Goal: Information Seeking & Learning: Learn about a topic

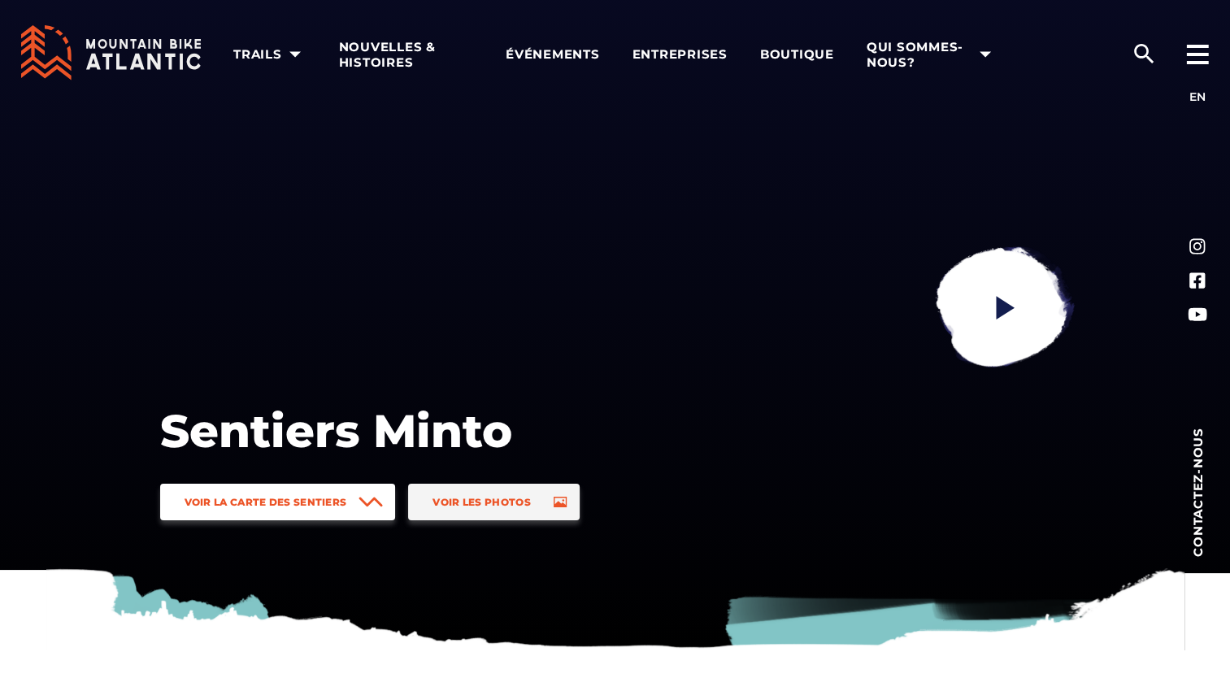
click at [264, 499] on span "Voir la carte des sentiers" at bounding box center [266, 502] width 163 height 12
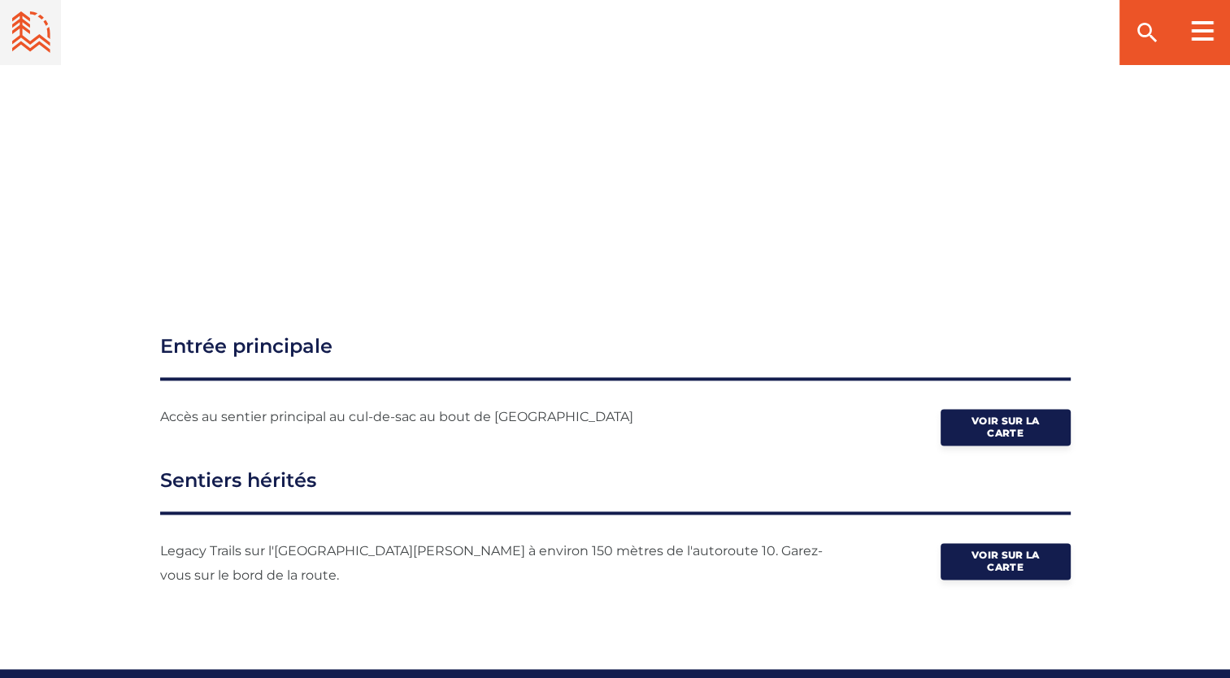
scroll to position [2043, 0]
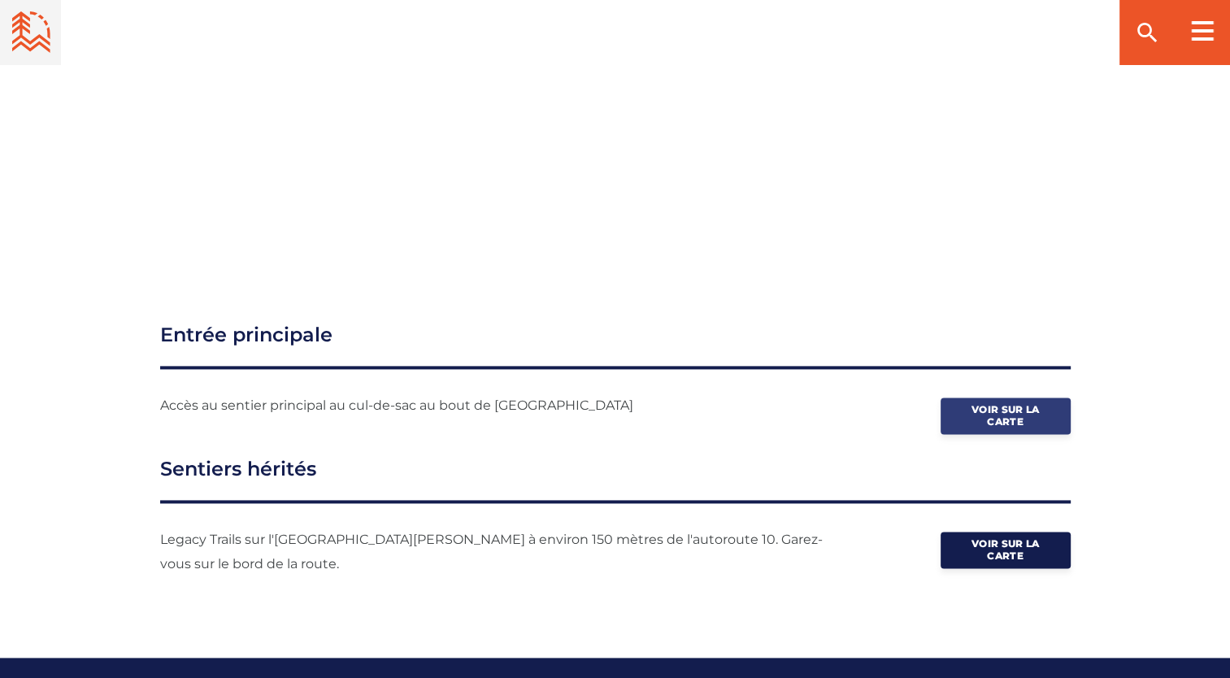
click at [990, 403] on span "Voir sur la carte" at bounding box center [1005, 415] width 81 height 24
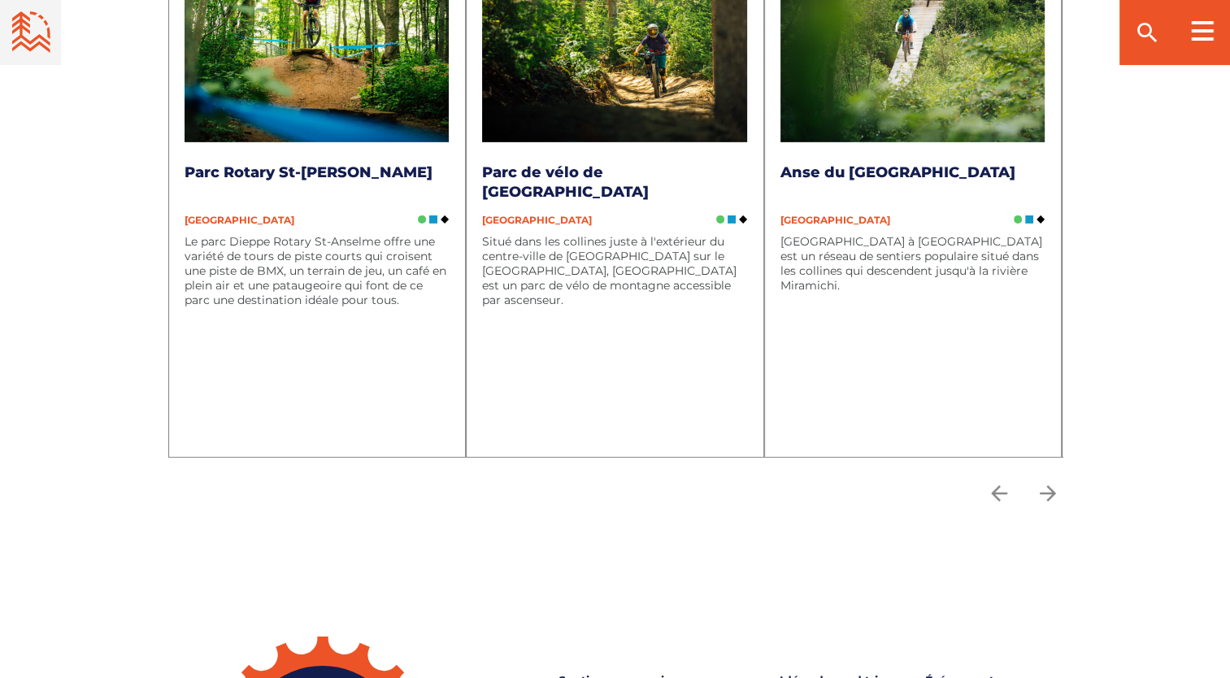
scroll to position [5219, 0]
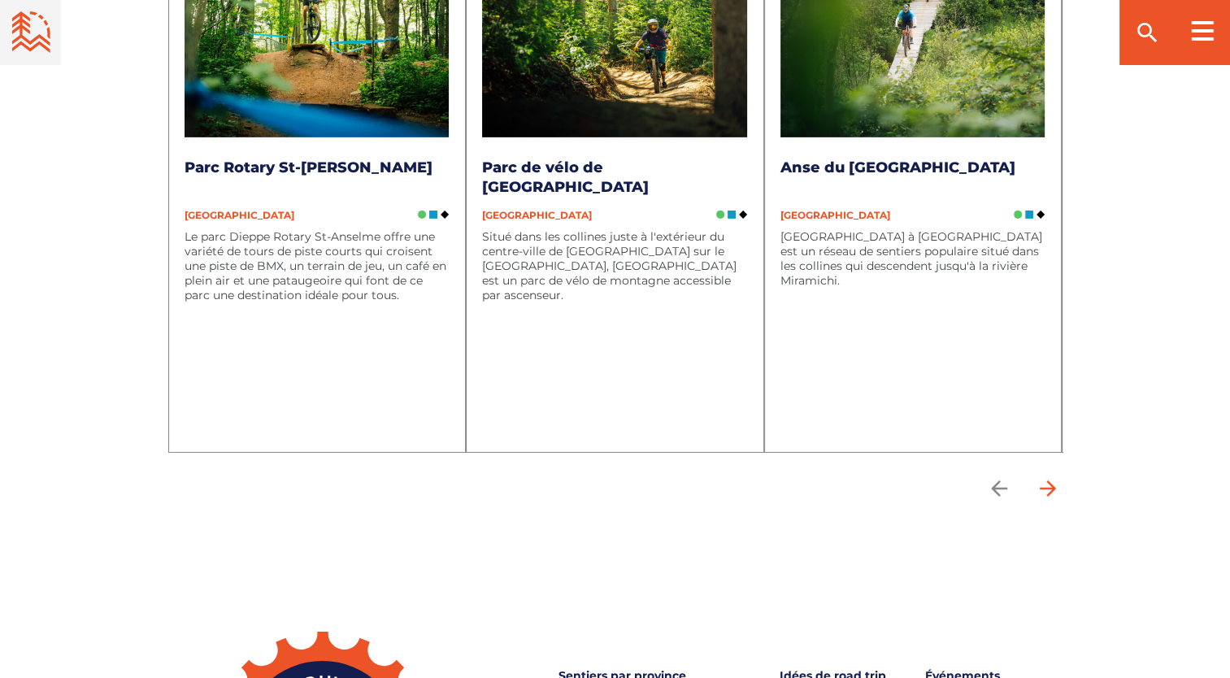
click at [1039, 477] on icon "arrow forward" at bounding box center [1048, 489] width 24 height 24
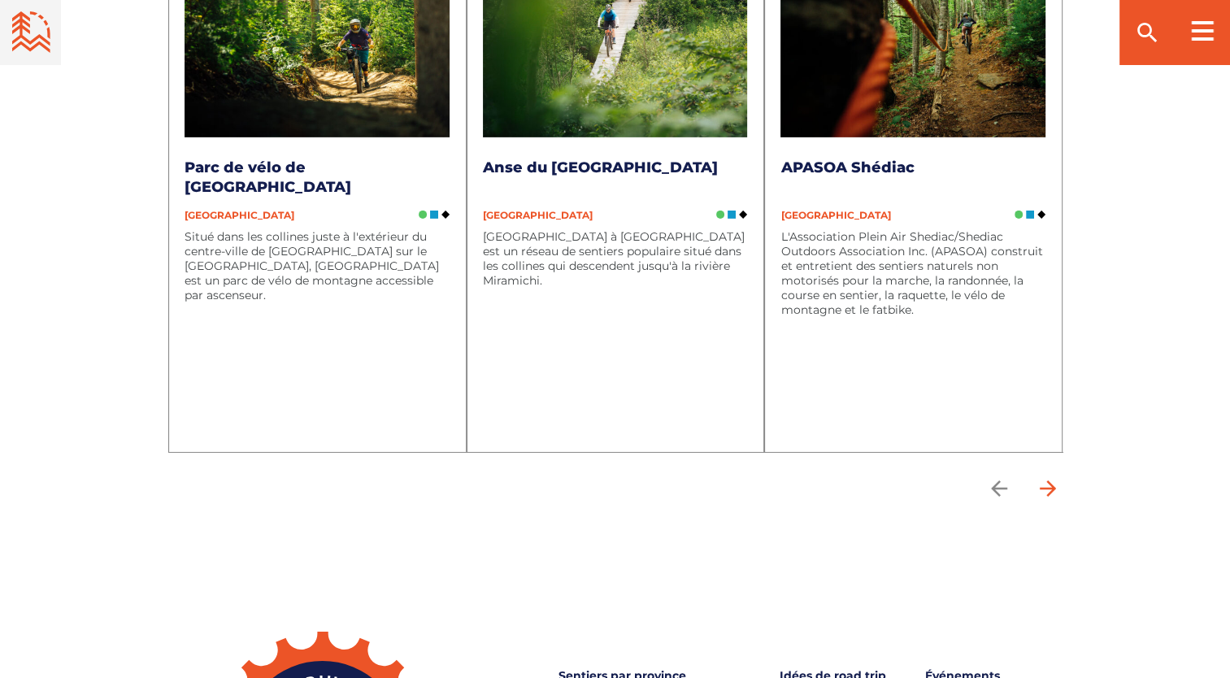
click at [1039, 477] on icon "arrow forward" at bounding box center [1048, 489] width 24 height 24
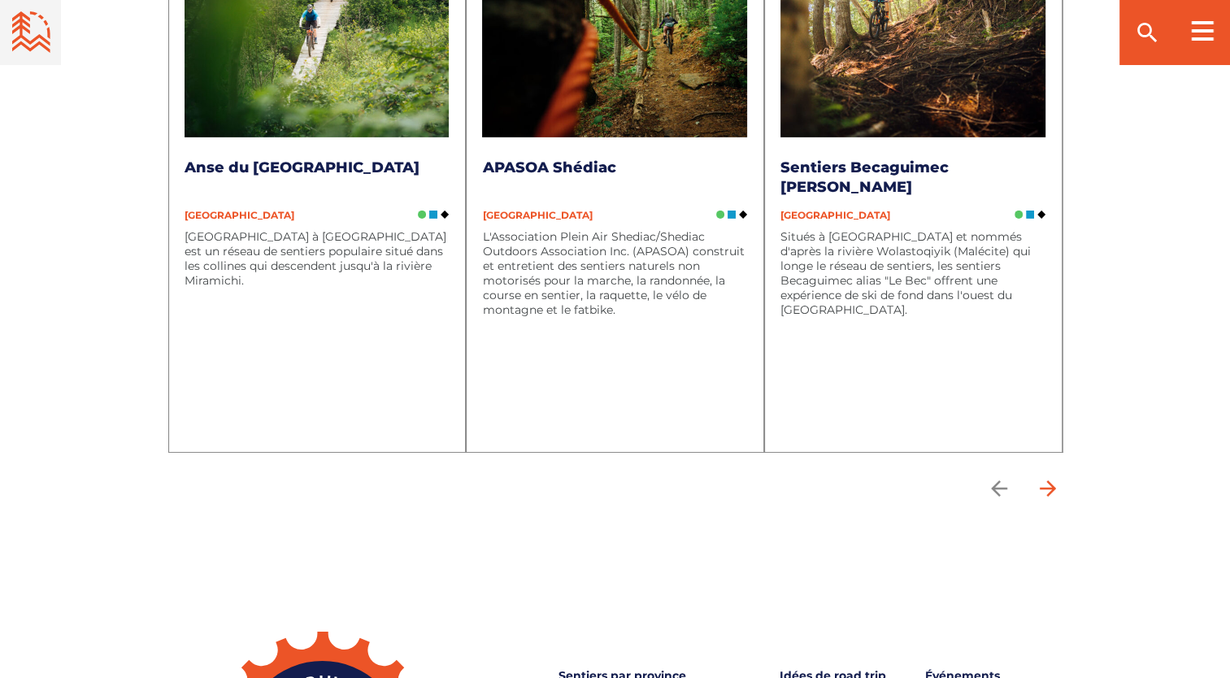
click at [1039, 477] on icon "arrow forward" at bounding box center [1048, 489] width 24 height 24
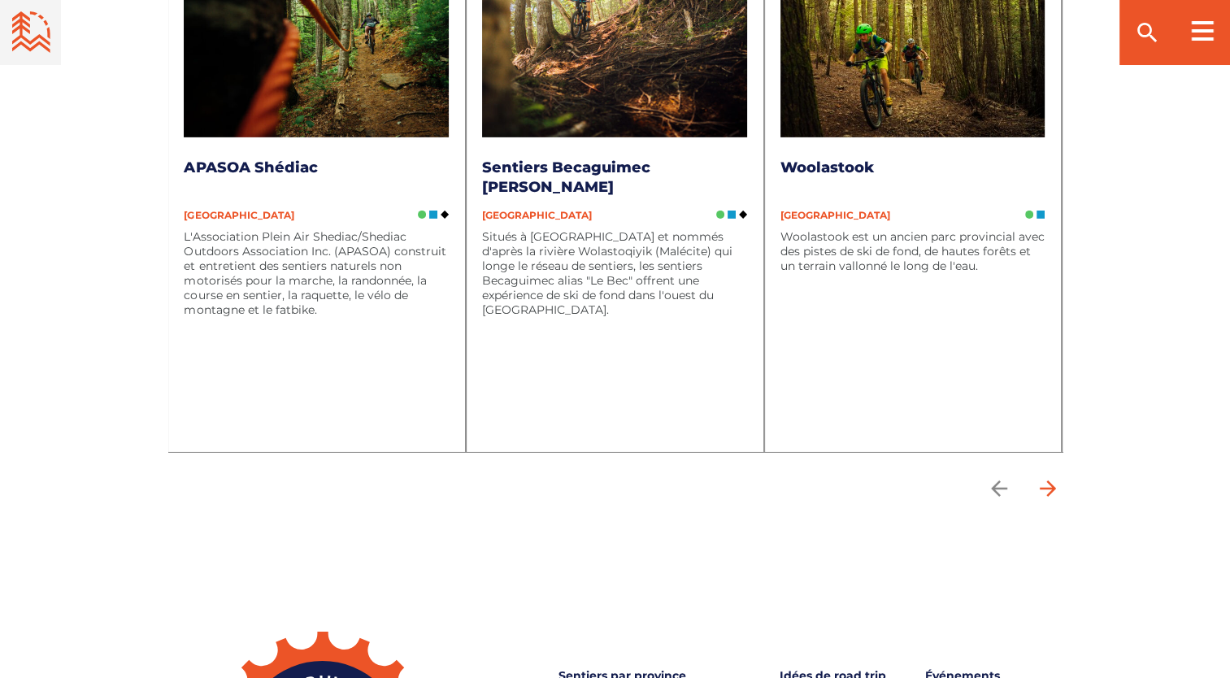
click at [1039, 477] on icon "arrow forward" at bounding box center [1048, 489] width 24 height 24
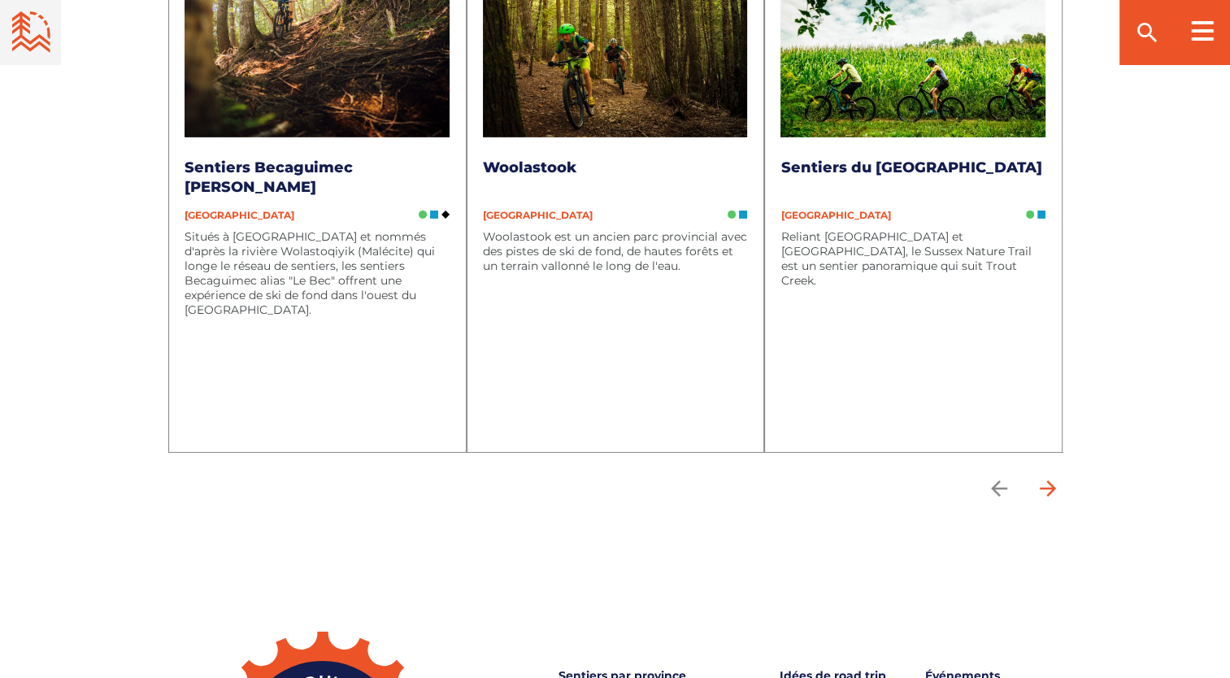
click at [1039, 477] on icon "arrow forward" at bounding box center [1048, 489] width 24 height 24
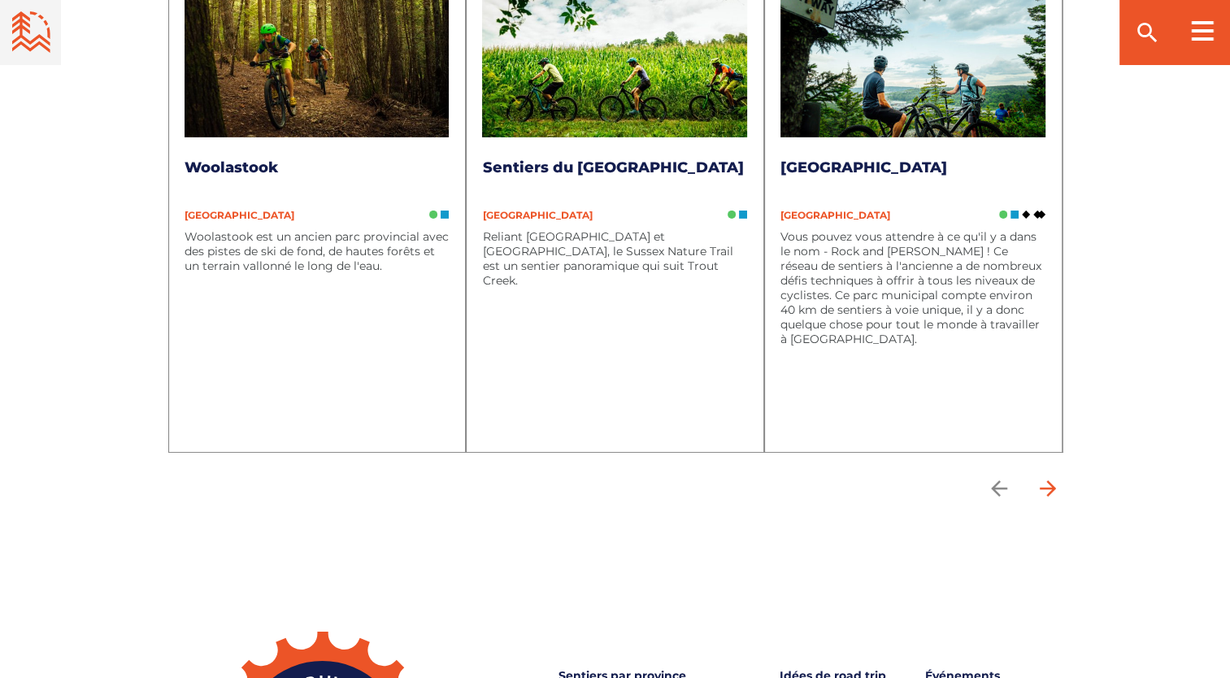
click at [1039, 477] on icon "arrow forward" at bounding box center [1048, 489] width 24 height 24
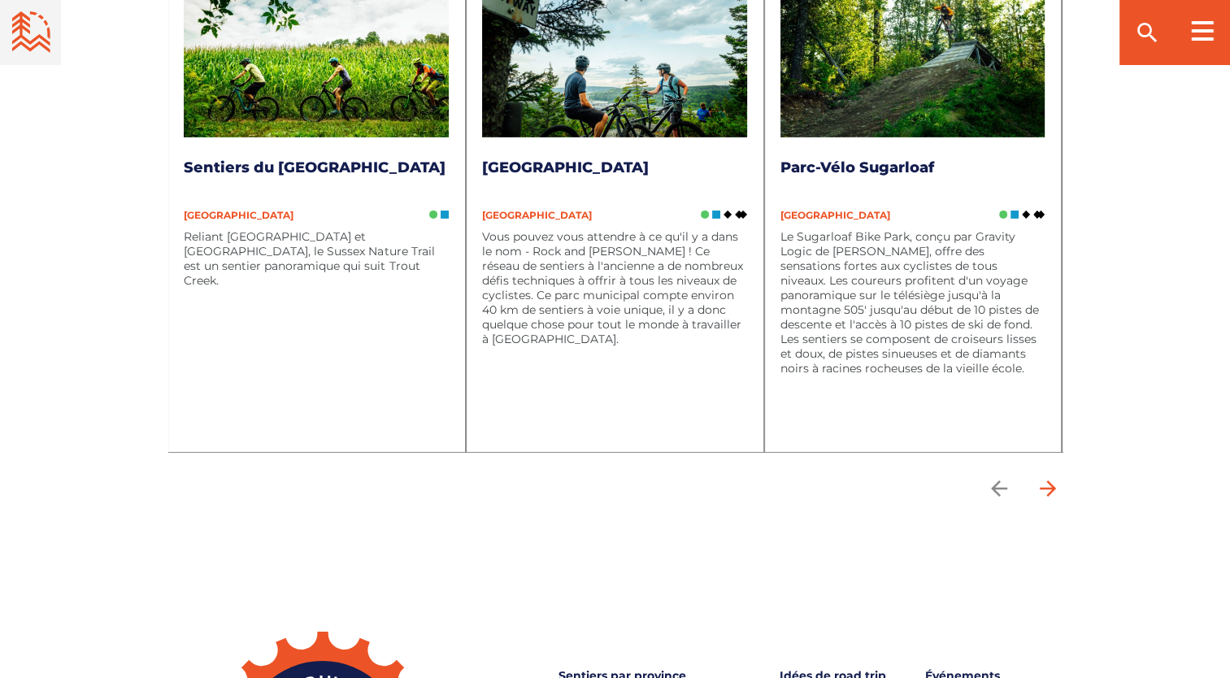
click at [1039, 477] on icon "arrow forward" at bounding box center [1048, 489] width 24 height 24
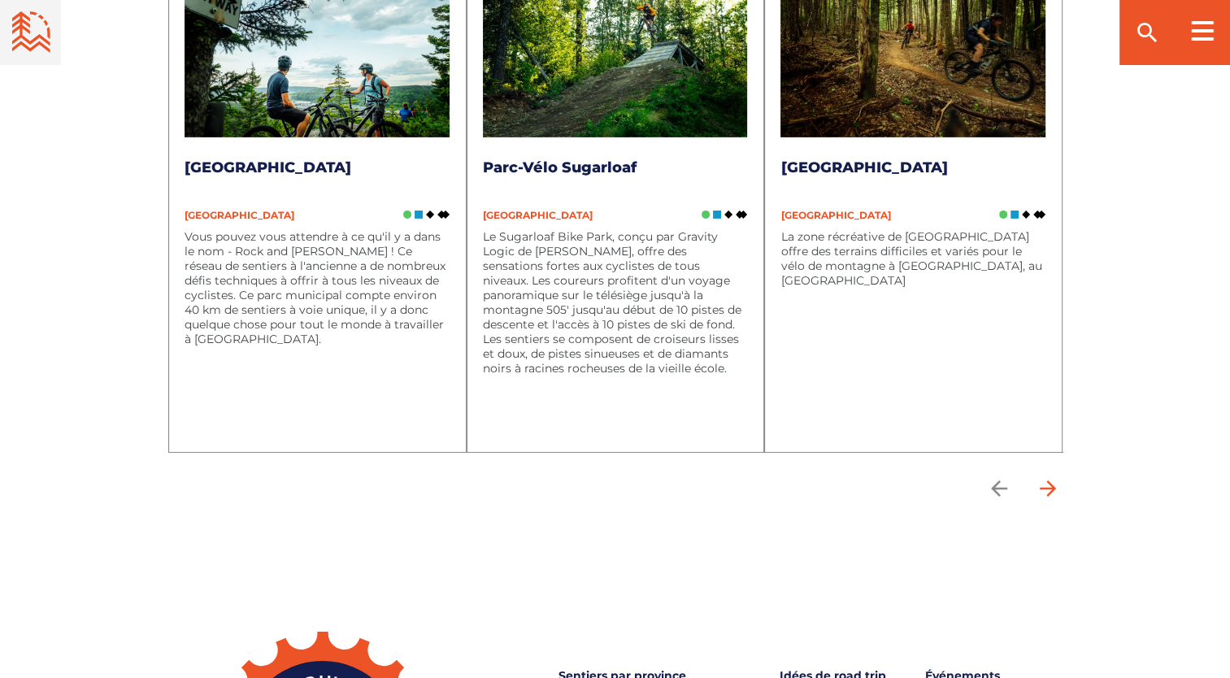
click at [1039, 477] on icon "arrow forward" at bounding box center [1048, 489] width 24 height 24
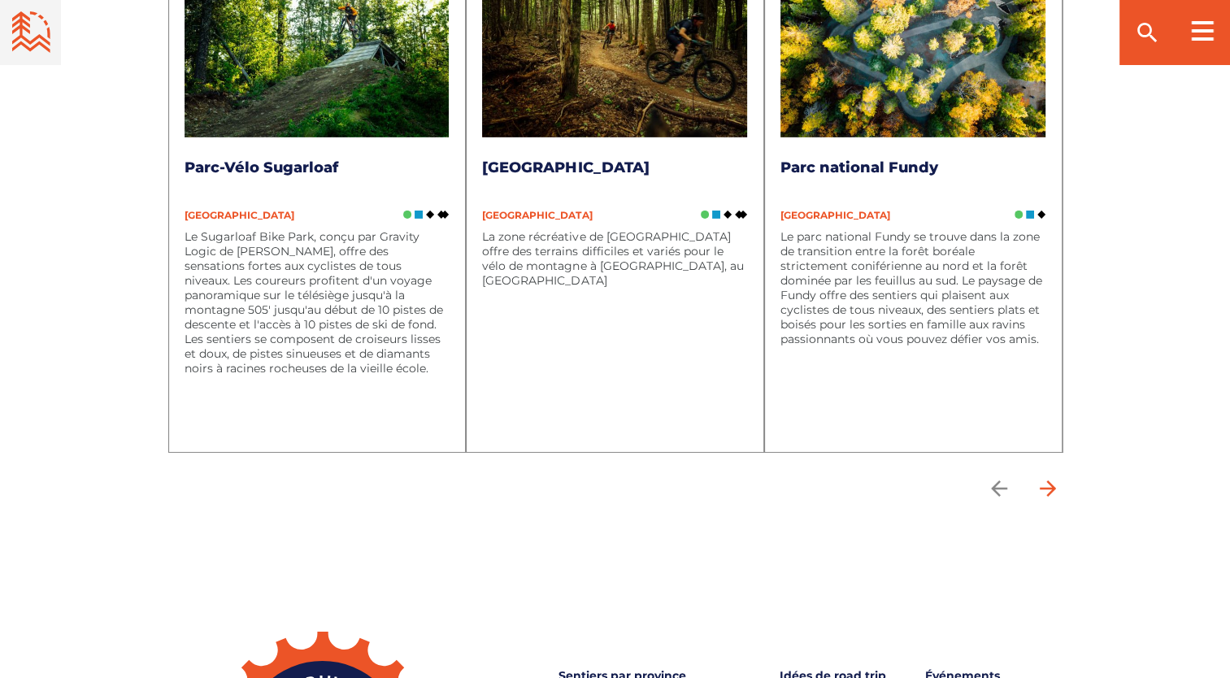
click at [1039, 477] on icon "arrow forward" at bounding box center [1048, 489] width 24 height 24
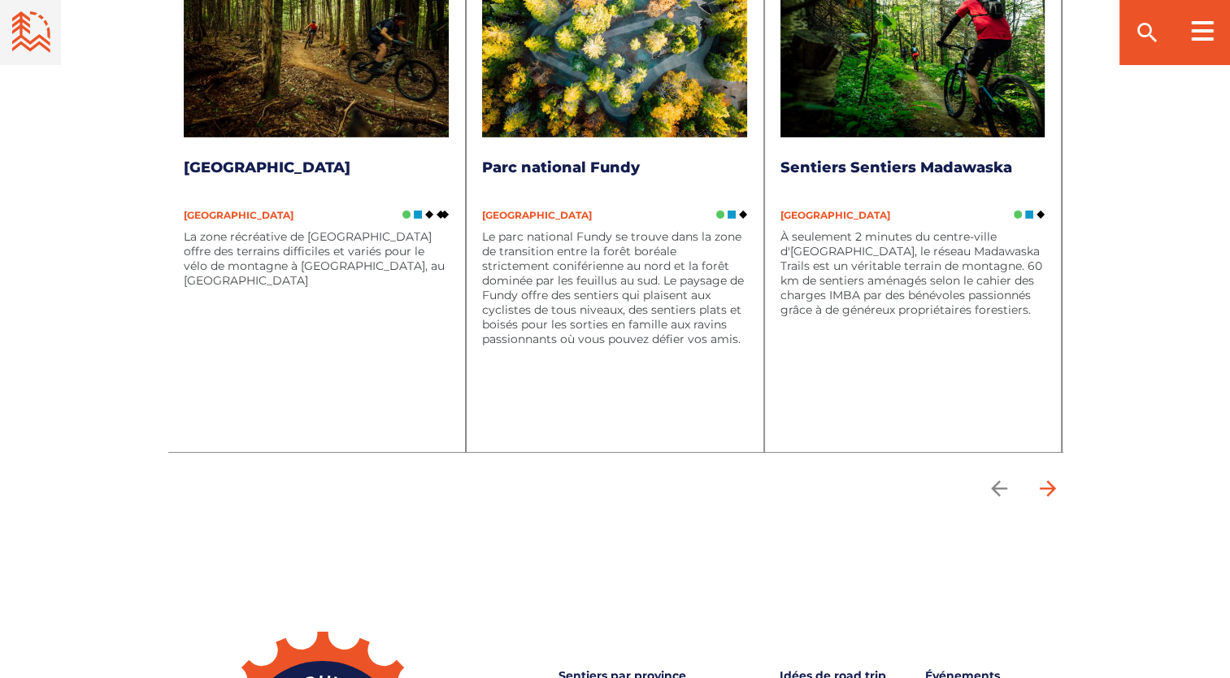
click at [1039, 477] on icon "arrow forward" at bounding box center [1048, 489] width 24 height 24
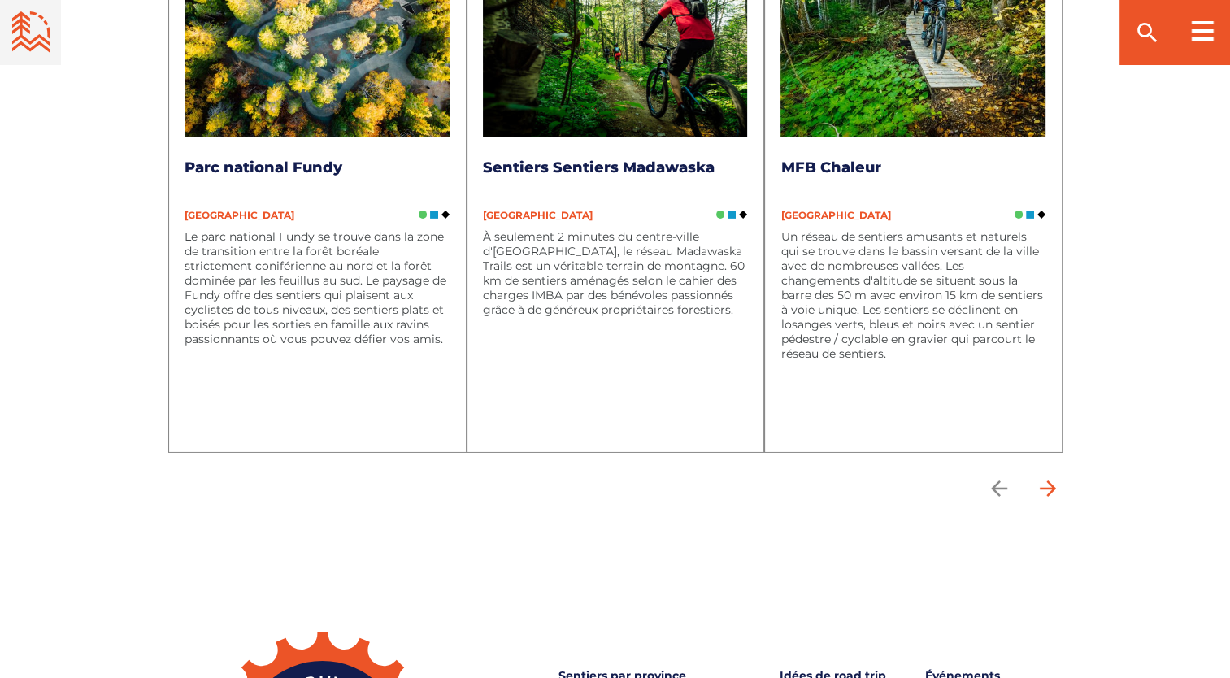
click at [1039, 477] on icon "arrow forward" at bounding box center [1048, 489] width 24 height 24
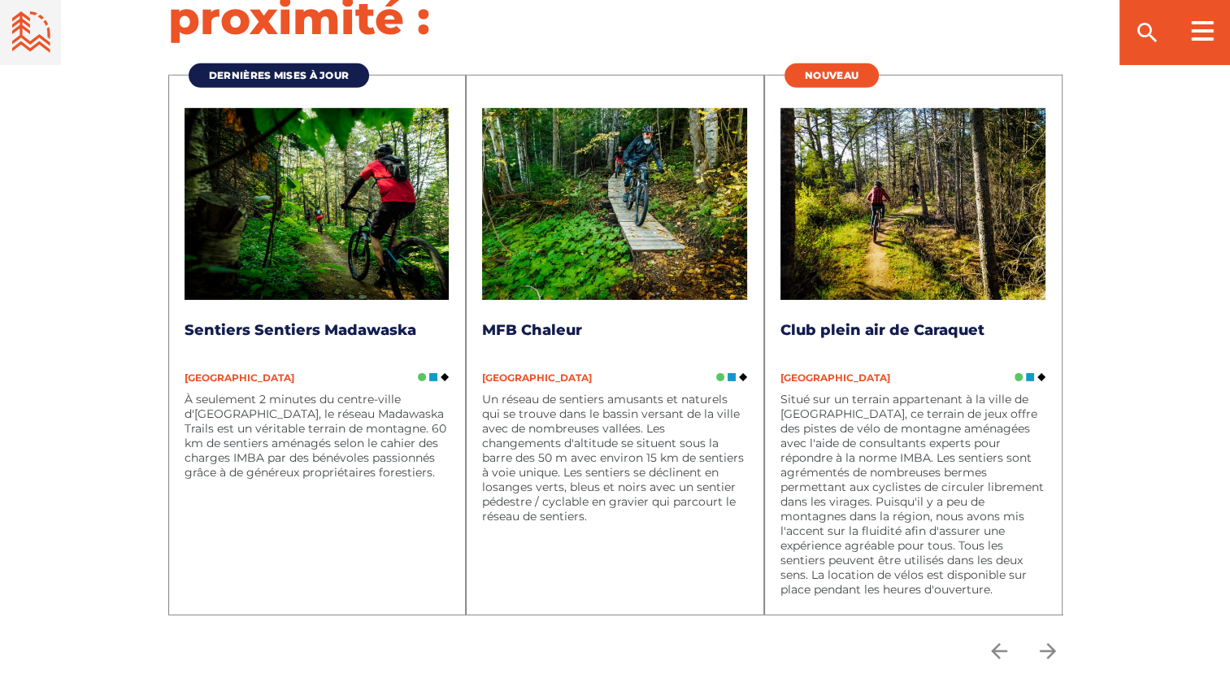
scroll to position [5024, 0]
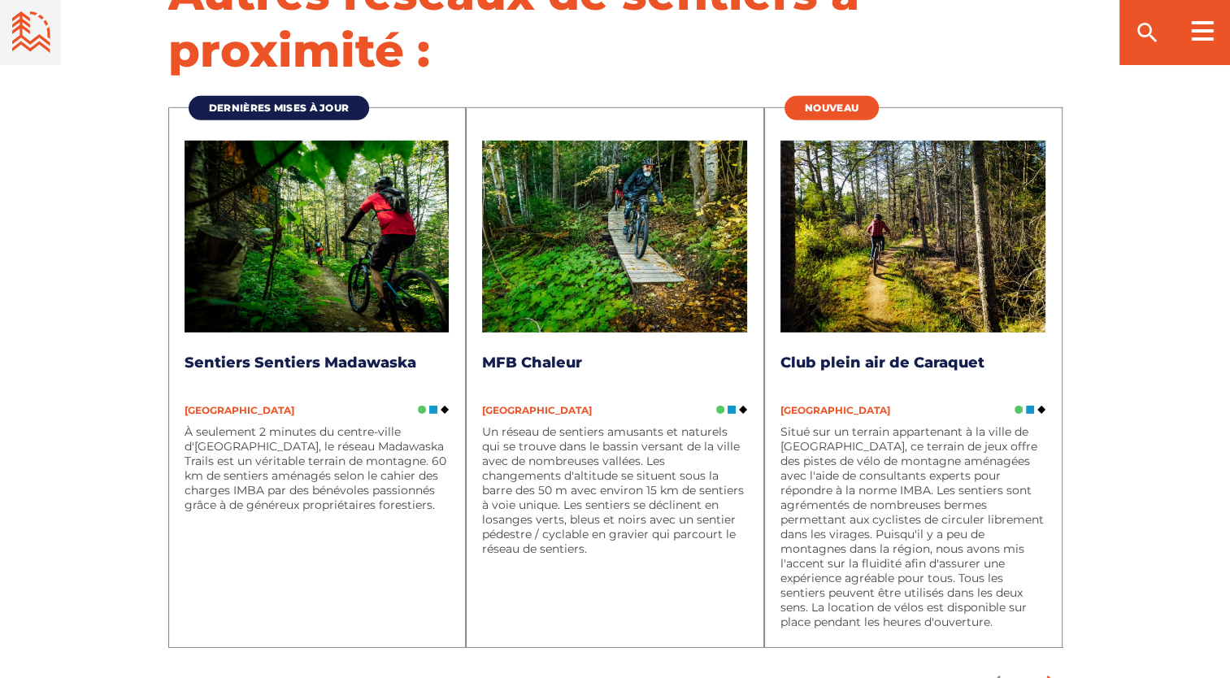
click at [1046, 676] on icon "arrow forward" at bounding box center [1047, 684] width 16 height 16
click at [577, 608] on div "Dernières mises à jour Parc Rotary St-Anselme de Dieppe Nouveau-Brunswick Le pa…" at bounding box center [615, 406] width 894 height 630
click at [999, 676] on icon "arrow back" at bounding box center [998, 684] width 16 height 16
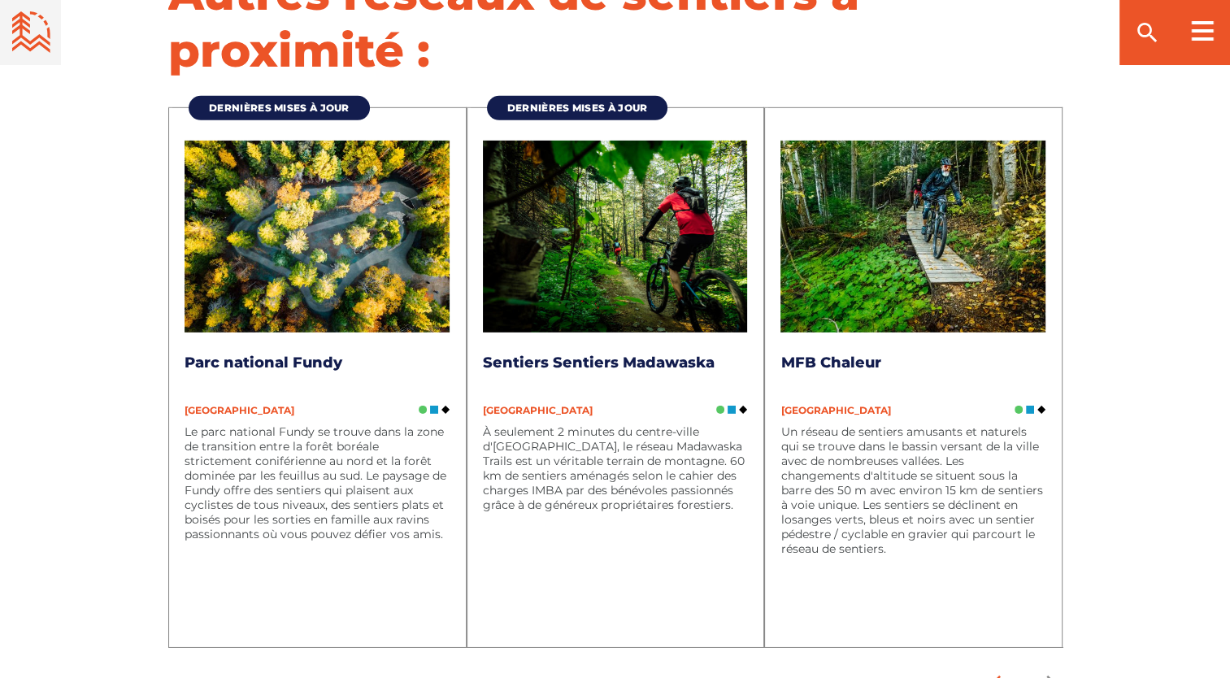
click at [999, 676] on icon "arrow back" at bounding box center [998, 684] width 16 height 16
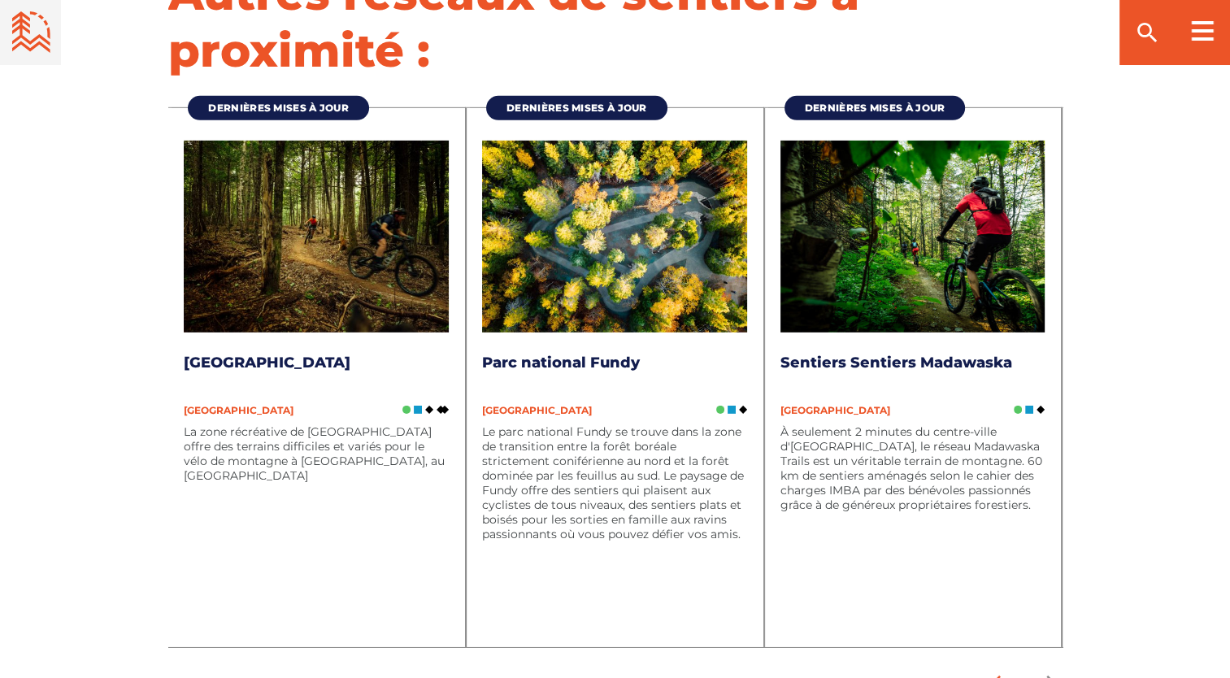
click at [999, 676] on icon "arrow back" at bounding box center [998, 684] width 16 height 16
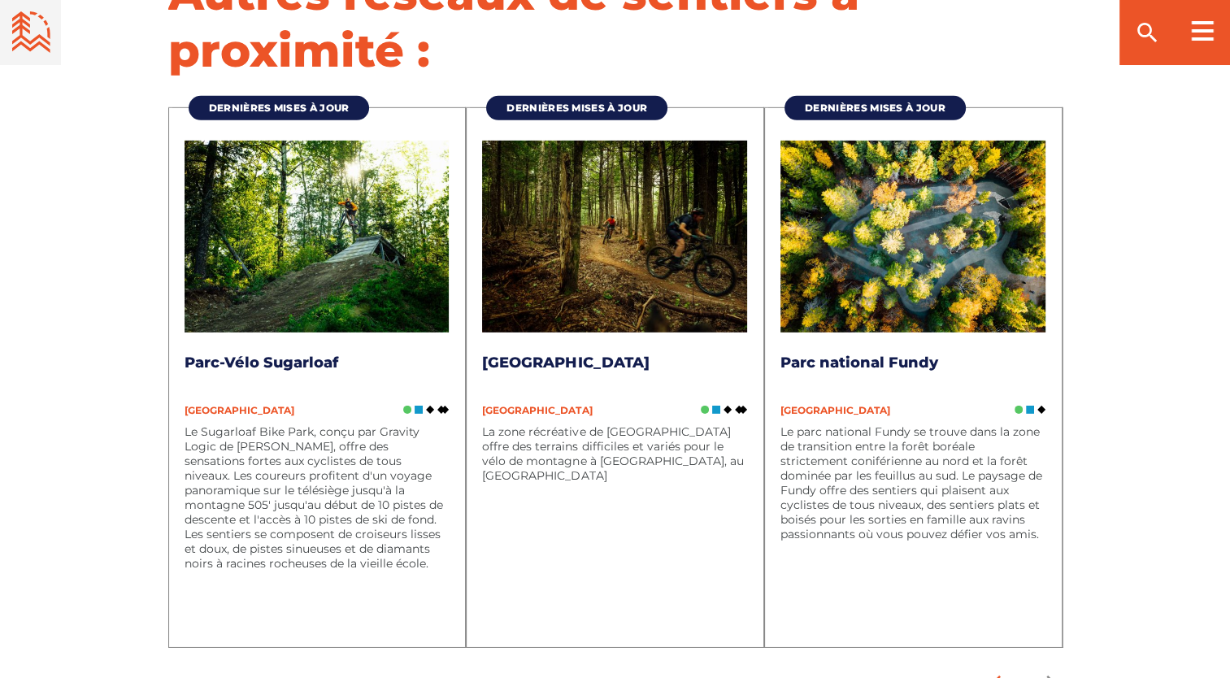
click at [999, 676] on icon "arrow back" at bounding box center [998, 684] width 16 height 16
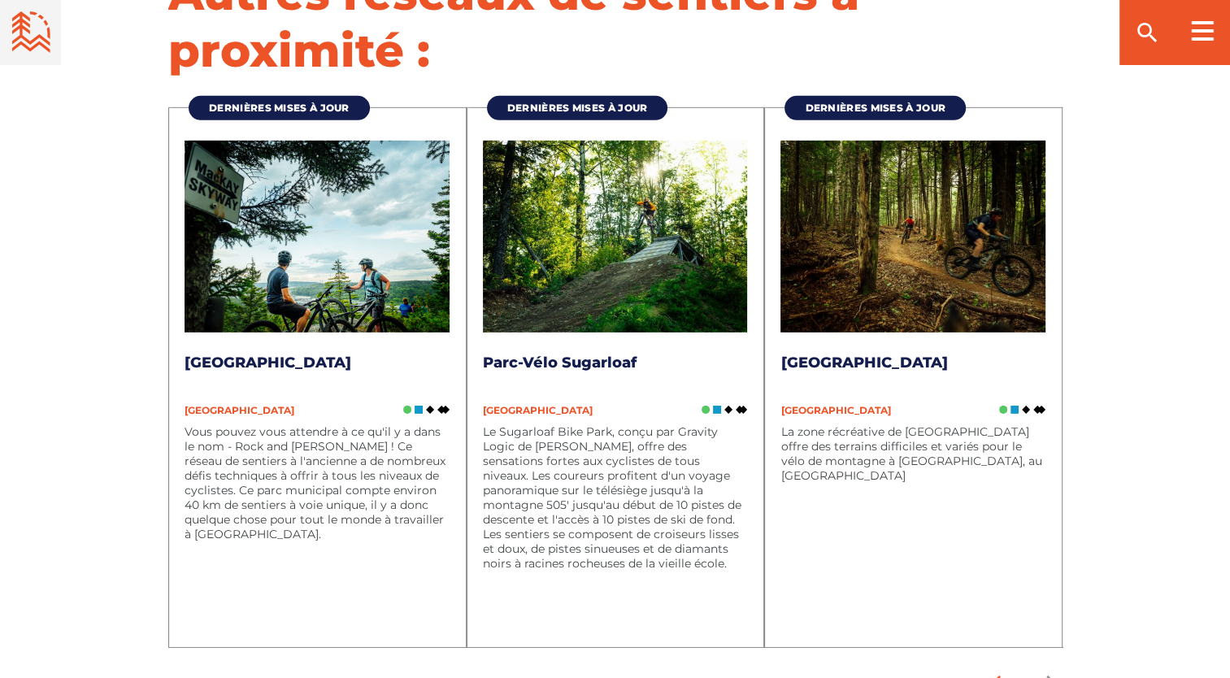
click at [999, 676] on icon "arrow back" at bounding box center [998, 684] width 16 height 16
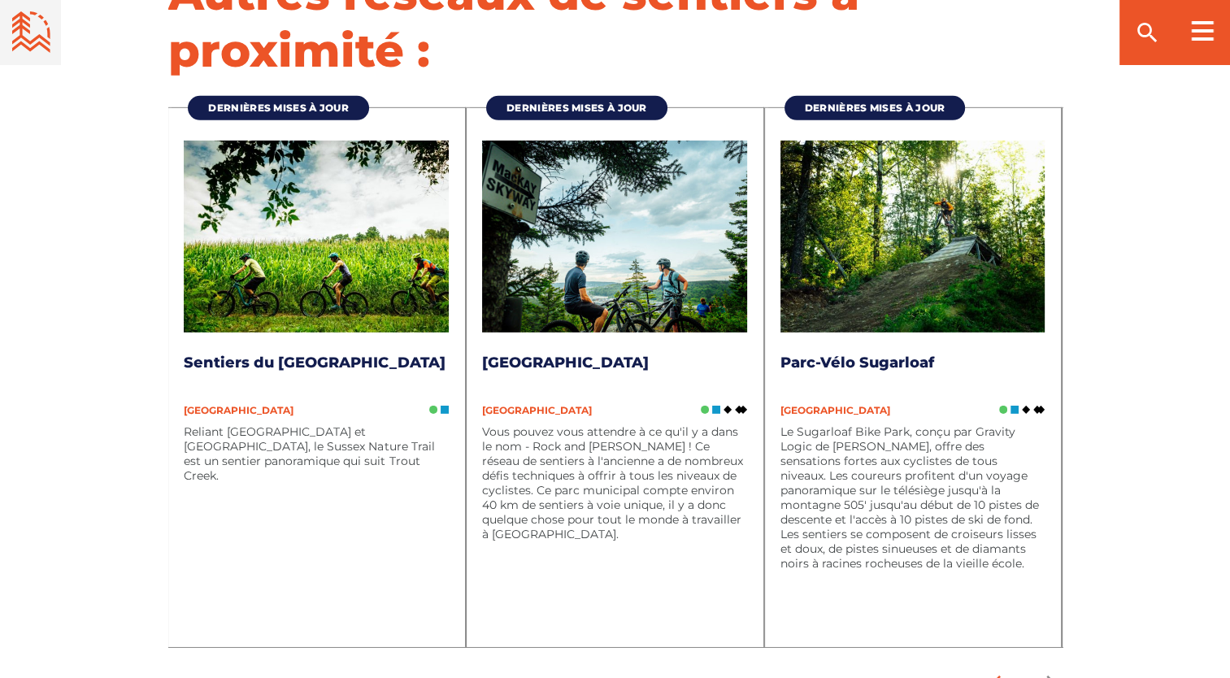
click at [999, 676] on icon "arrow back" at bounding box center [998, 684] width 16 height 16
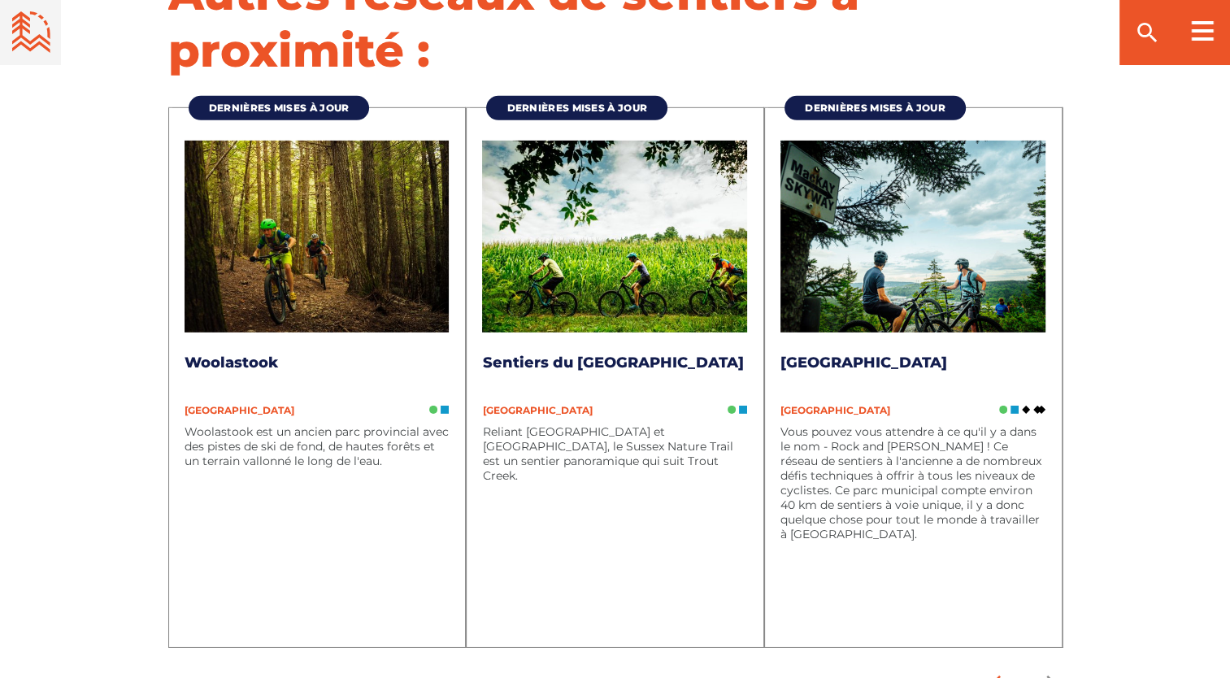
click at [999, 676] on icon "arrow back" at bounding box center [998, 684] width 16 height 16
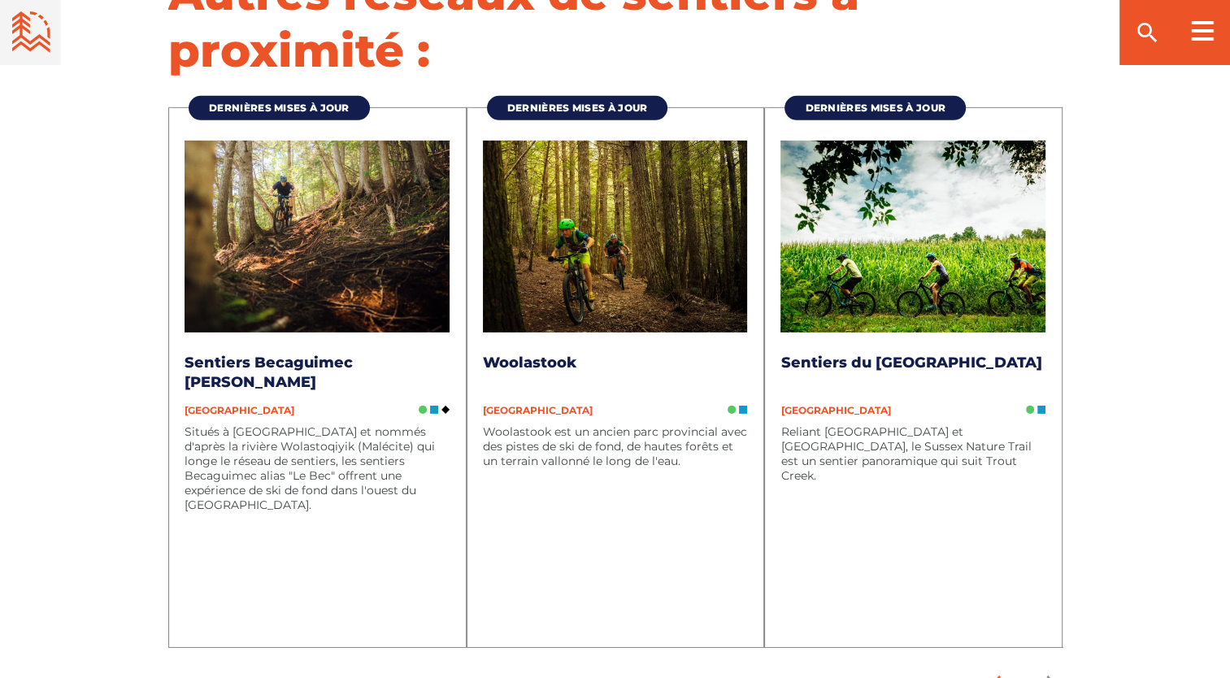
click at [999, 676] on icon "arrow back" at bounding box center [998, 684] width 16 height 16
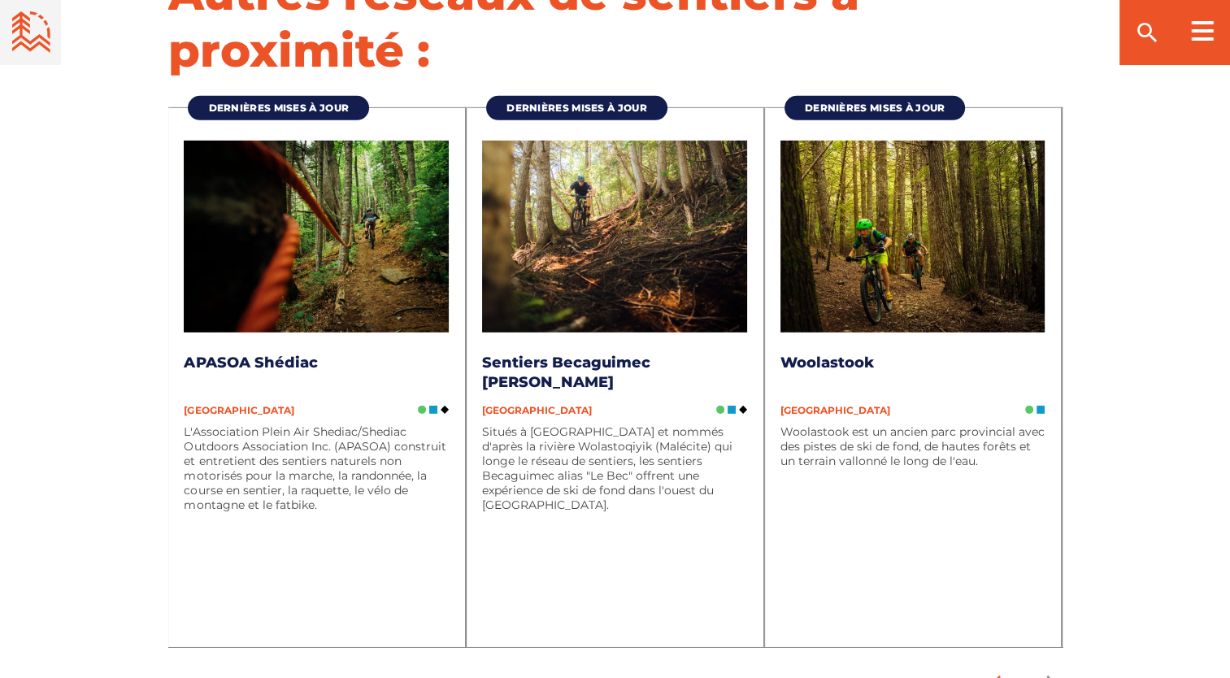
click at [999, 676] on icon "arrow back" at bounding box center [998, 684] width 16 height 16
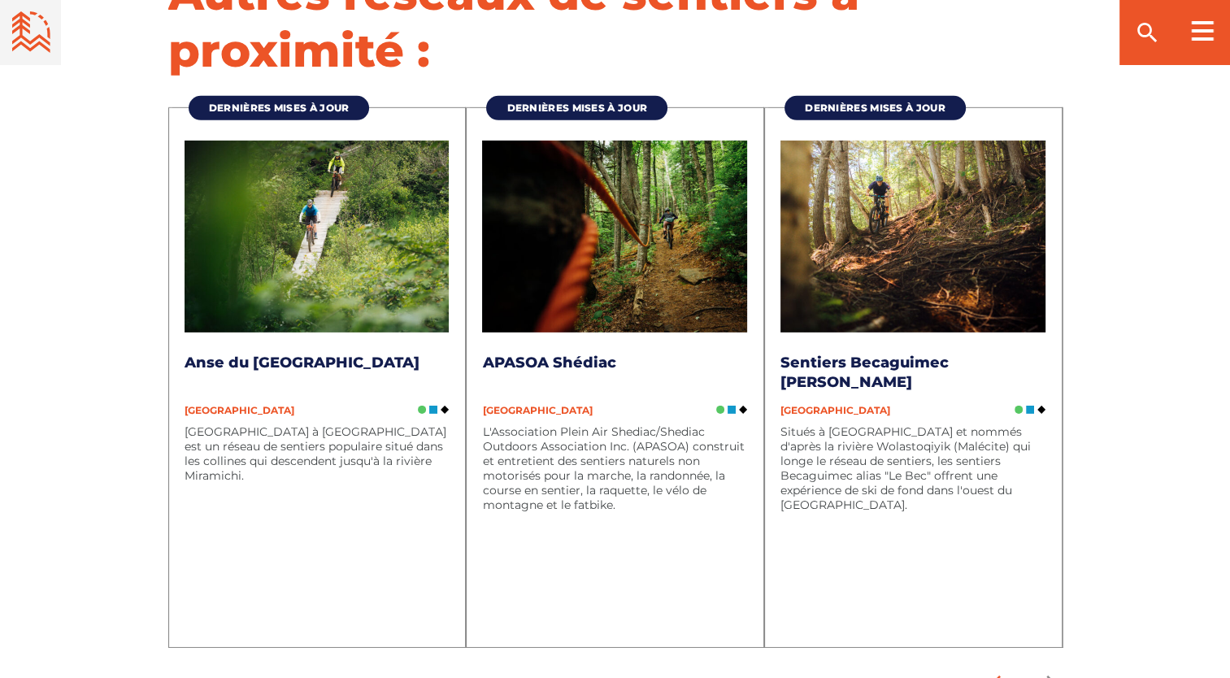
click at [999, 676] on icon "arrow back" at bounding box center [998, 684] width 16 height 16
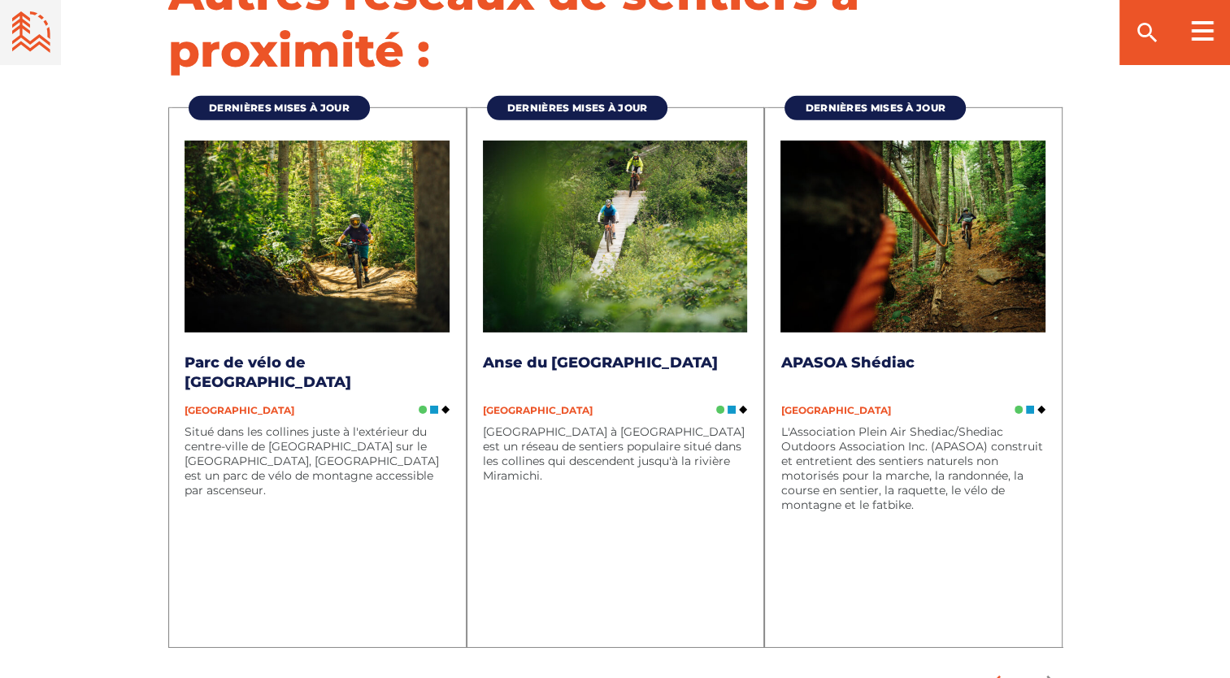
click at [999, 676] on icon "arrow back" at bounding box center [998, 684] width 16 height 16
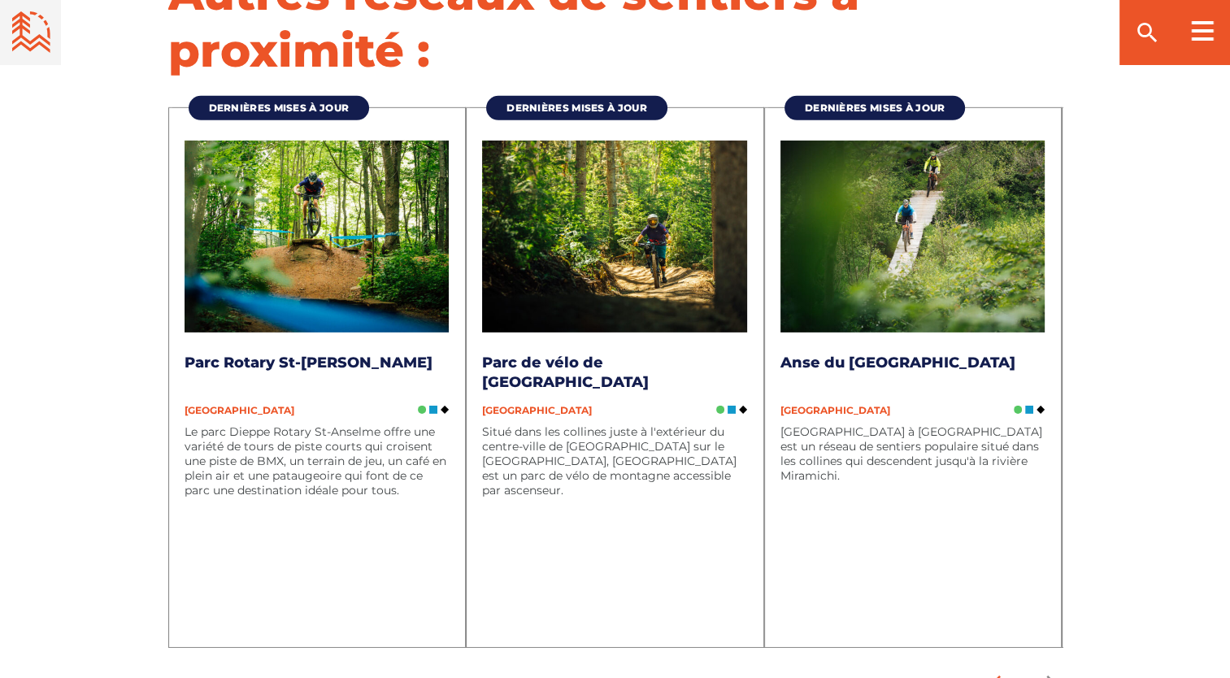
click at [999, 676] on icon "arrow back" at bounding box center [998, 684] width 16 height 16
click at [995, 672] on icon "arrow back" at bounding box center [999, 684] width 24 height 24
click at [953, 37] on h2 "Autres réseaux de sentiers à proximité :" at bounding box center [615, 22] width 894 height 114
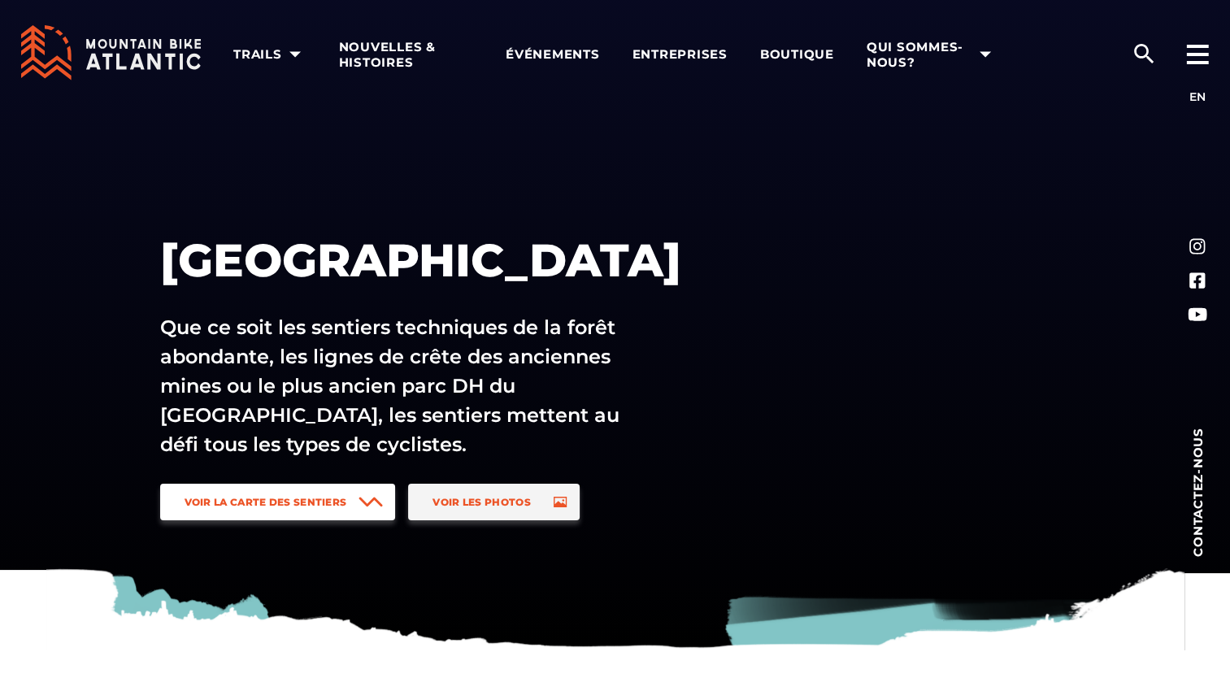
click at [291, 494] on link "Voir la carte des sentiers" at bounding box center [278, 502] width 236 height 37
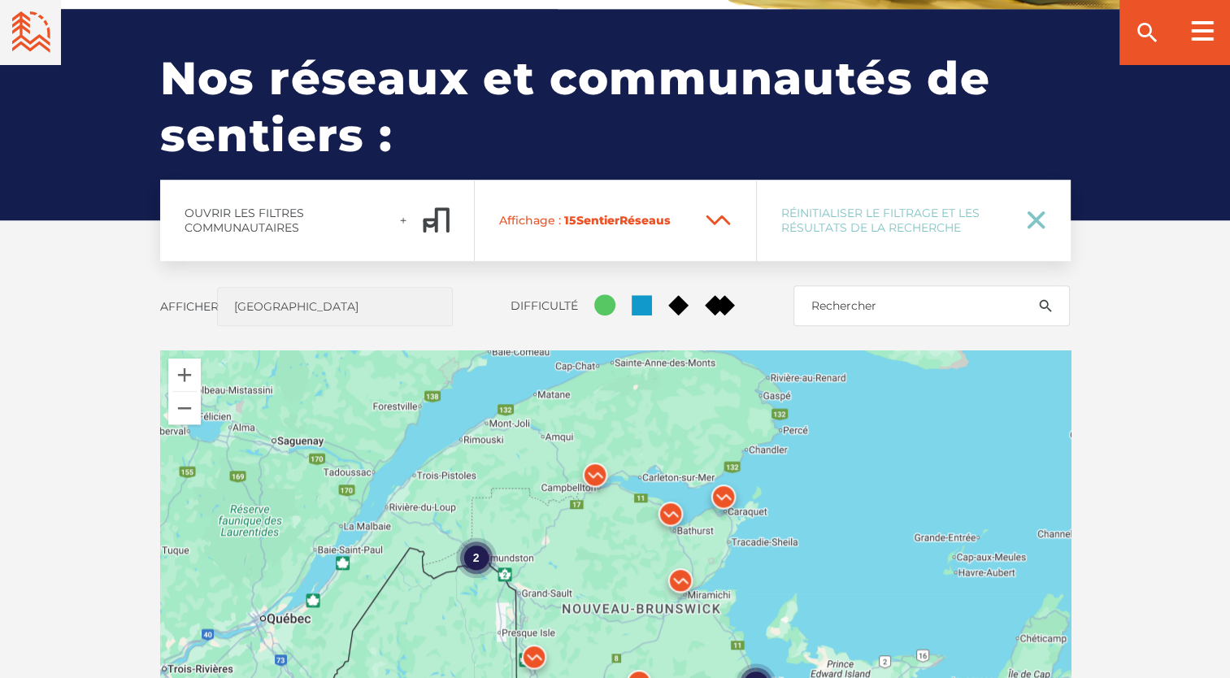
scroll to position [1234, 0]
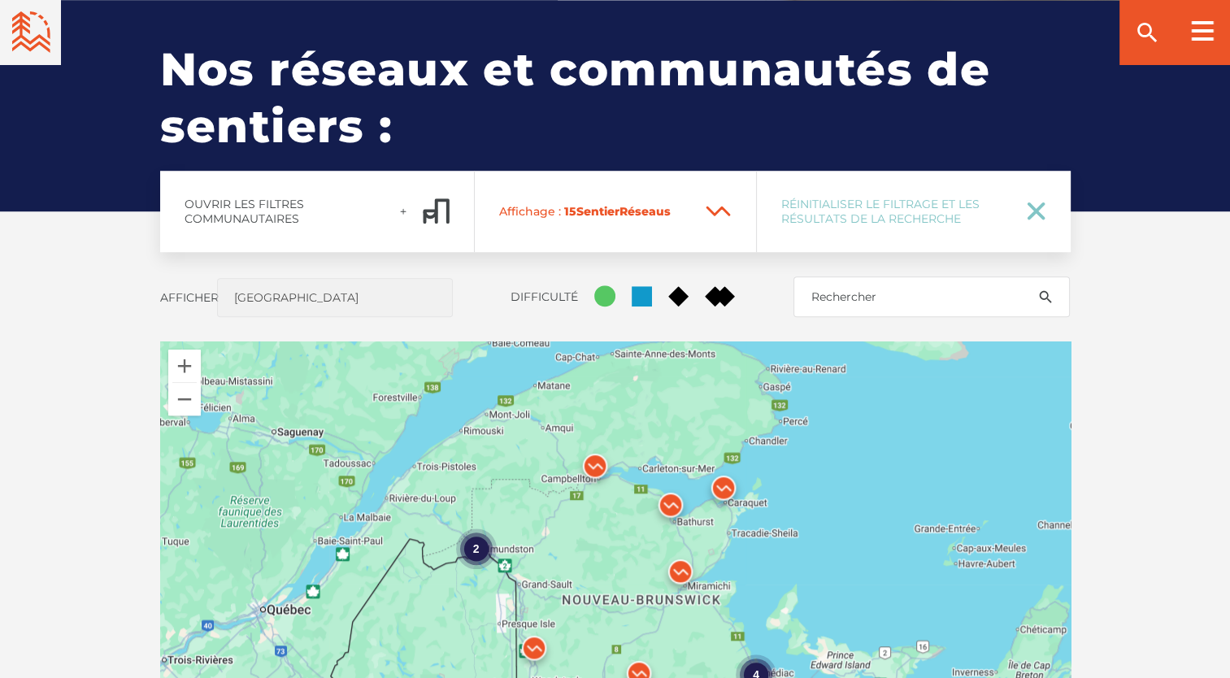
click at [475, 551] on div "2" at bounding box center [475, 549] width 41 height 41
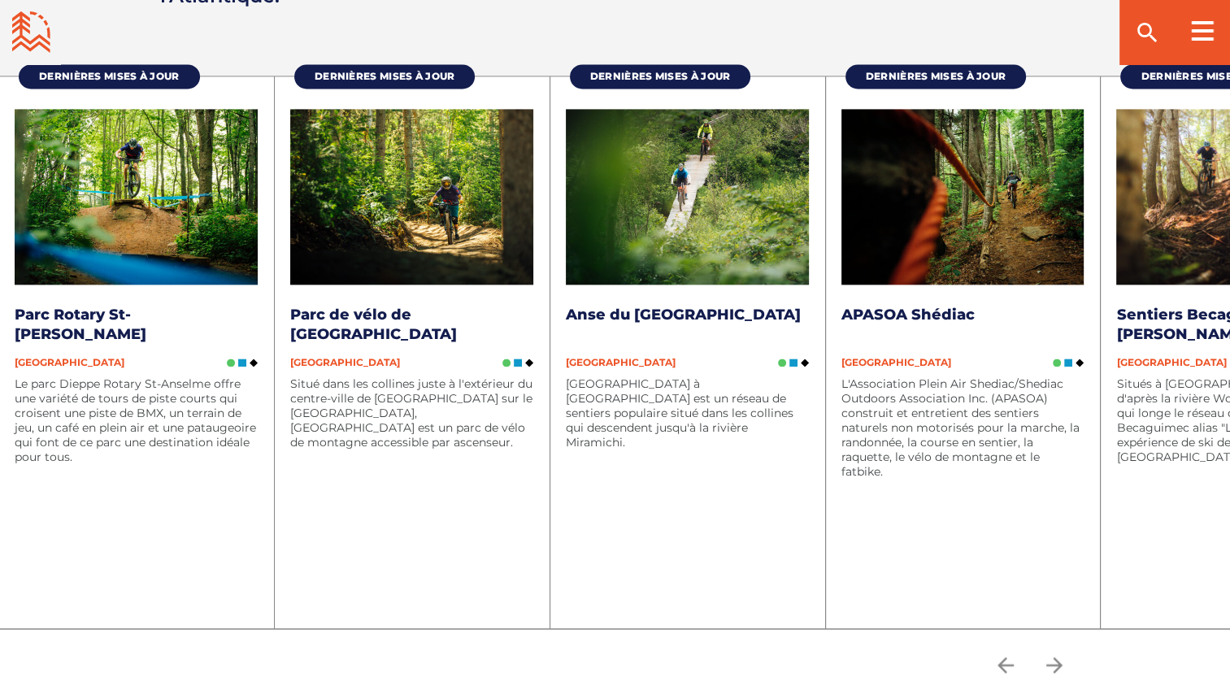
scroll to position [2264, 0]
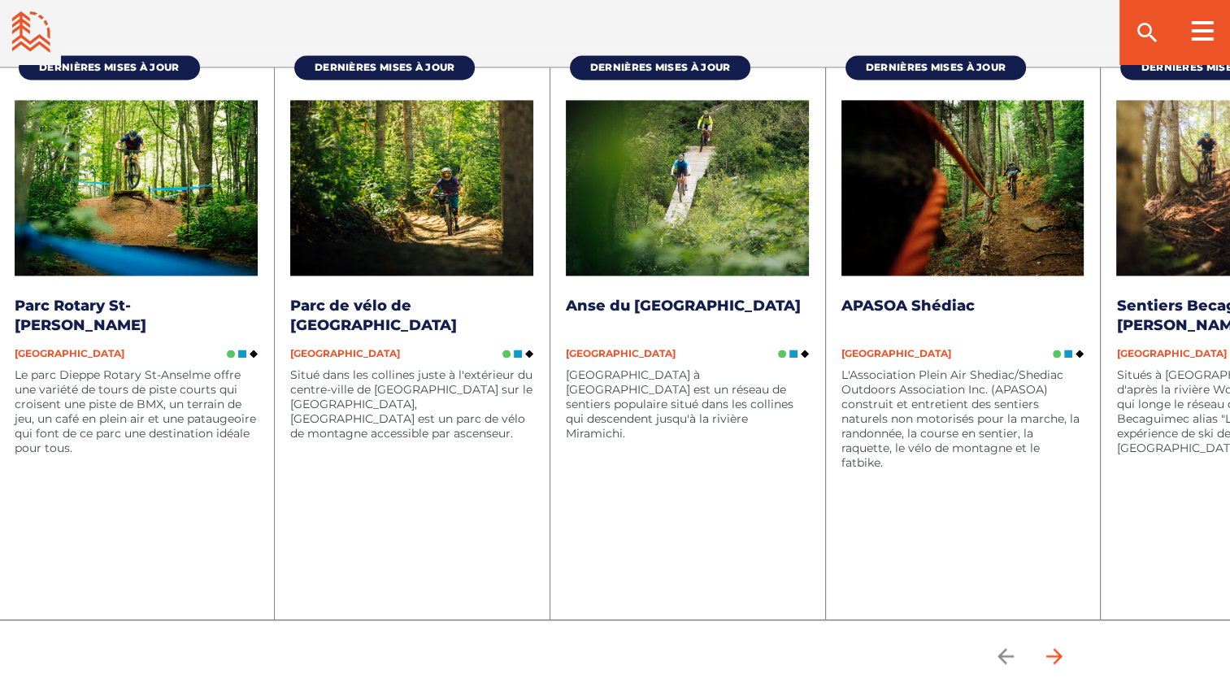
click at [1062, 658] on icon "arrow forward" at bounding box center [1054, 656] width 16 height 16
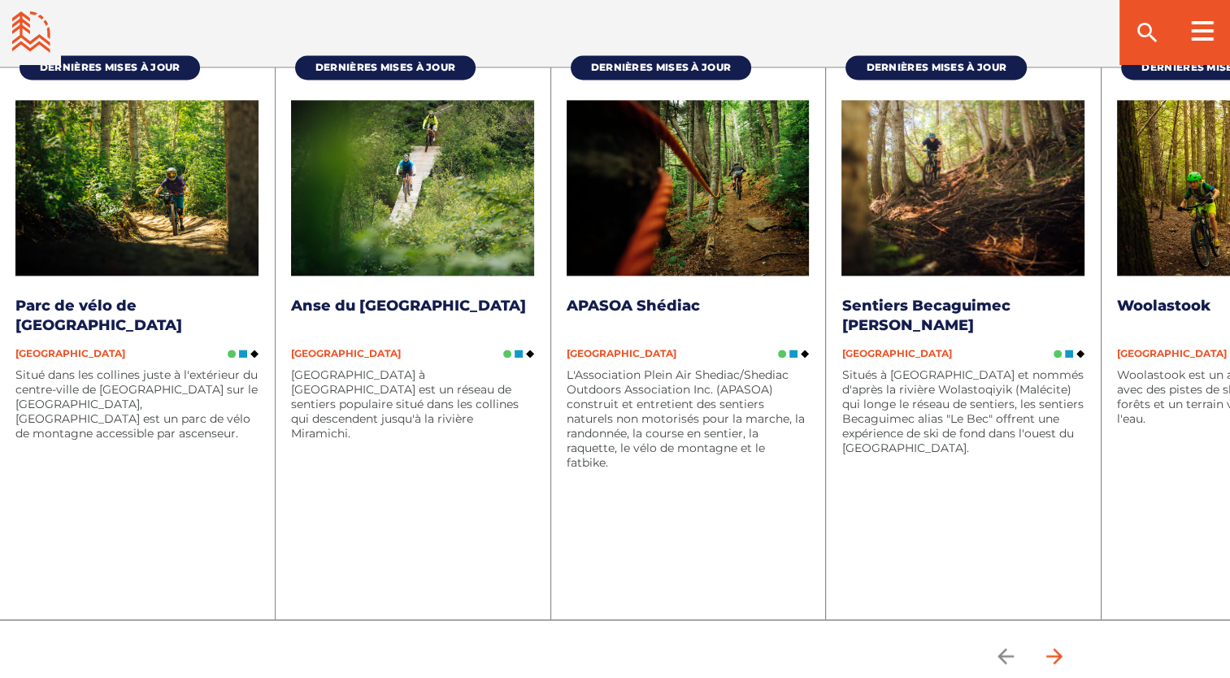
click at [1062, 658] on icon "arrow forward" at bounding box center [1054, 656] width 16 height 16
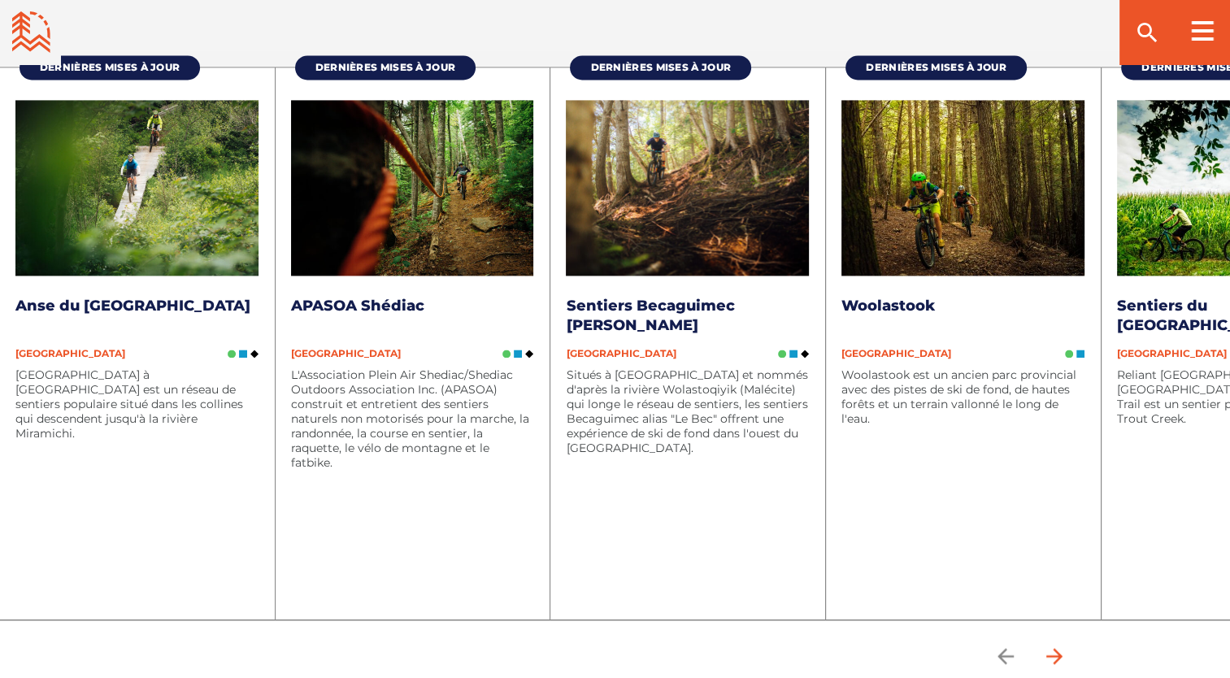
click at [1062, 658] on icon "arrow forward" at bounding box center [1054, 656] width 16 height 16
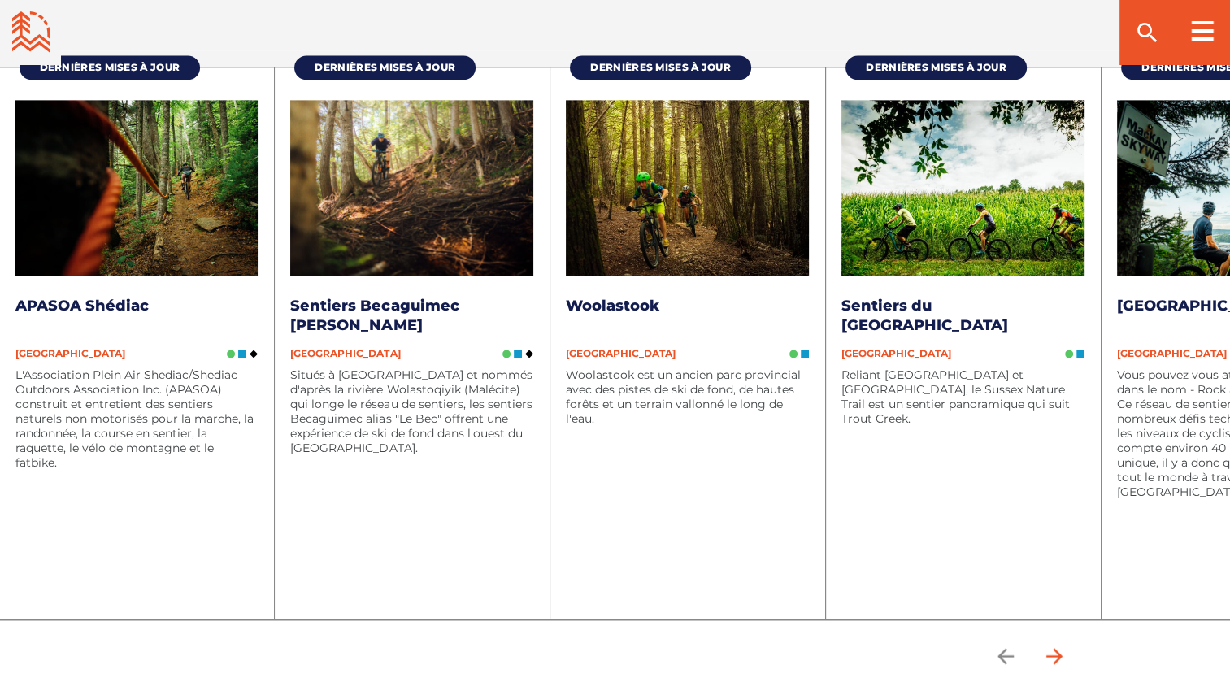
click at [1062, 658] on icon "arrow forward" at bounding box center [1054, 656] width 16 height 16
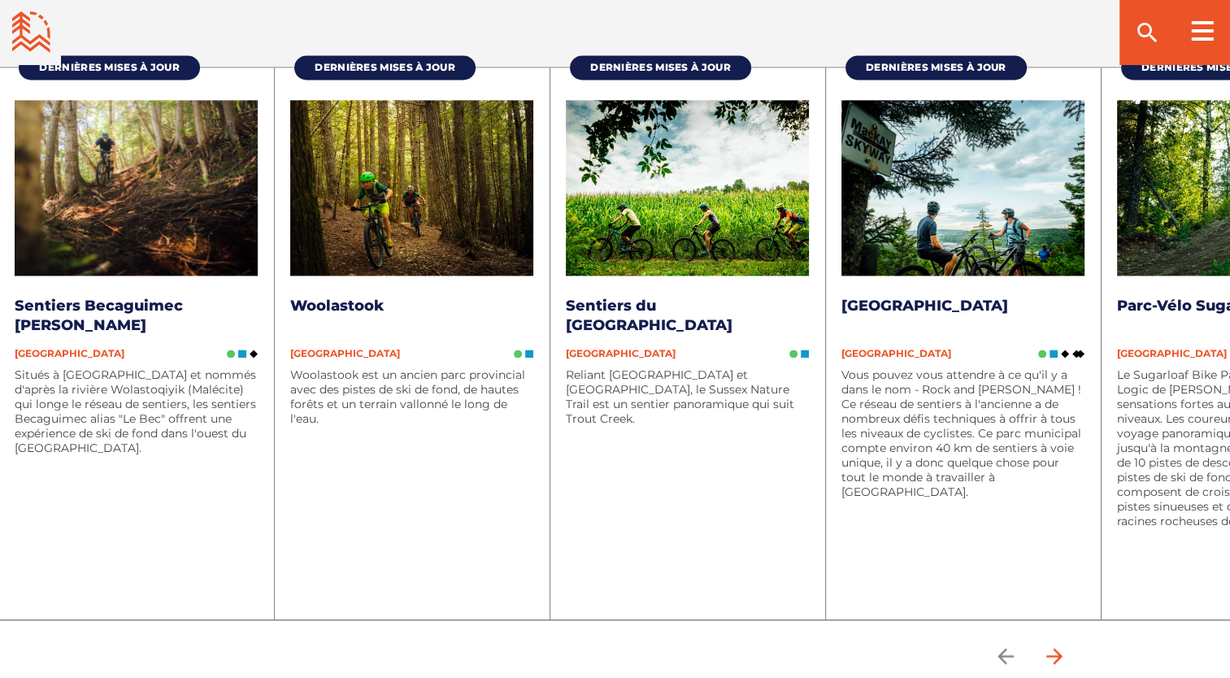
click at [1062, 658] on icon "arrow forward" at bounding box center [1054, 656] width 16 height 16
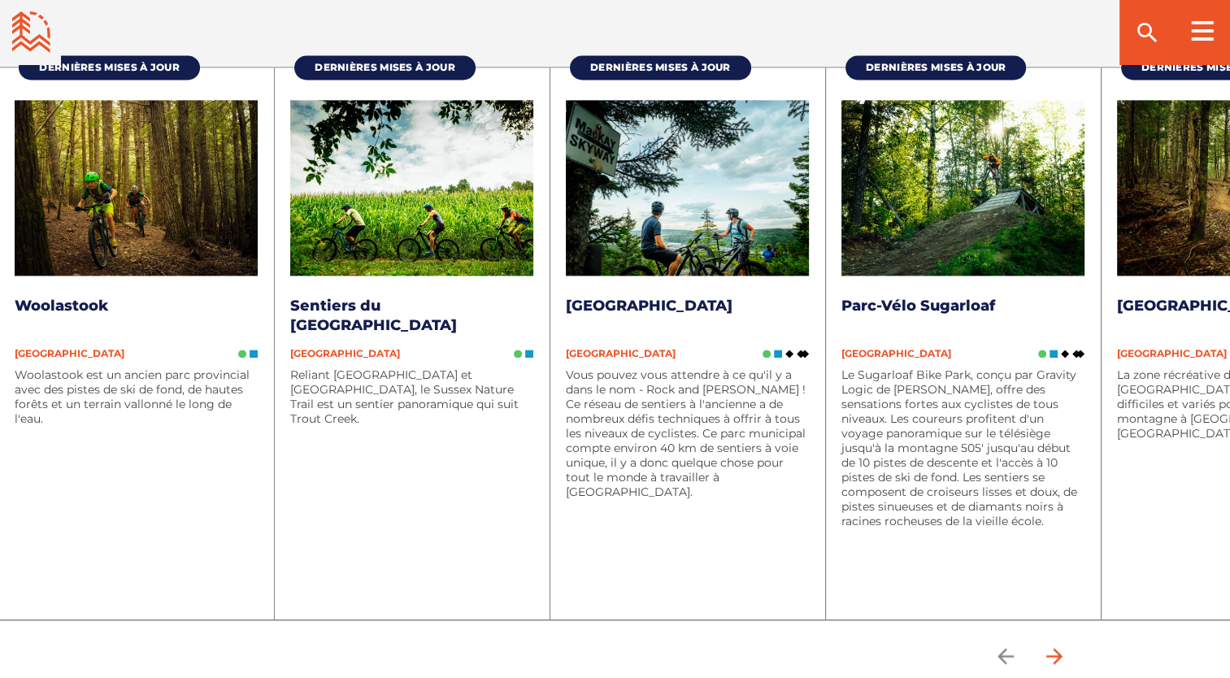
click at [1062, 658] on icon "arrow forward" at bounding box center [1054, 656] width 16 height 16
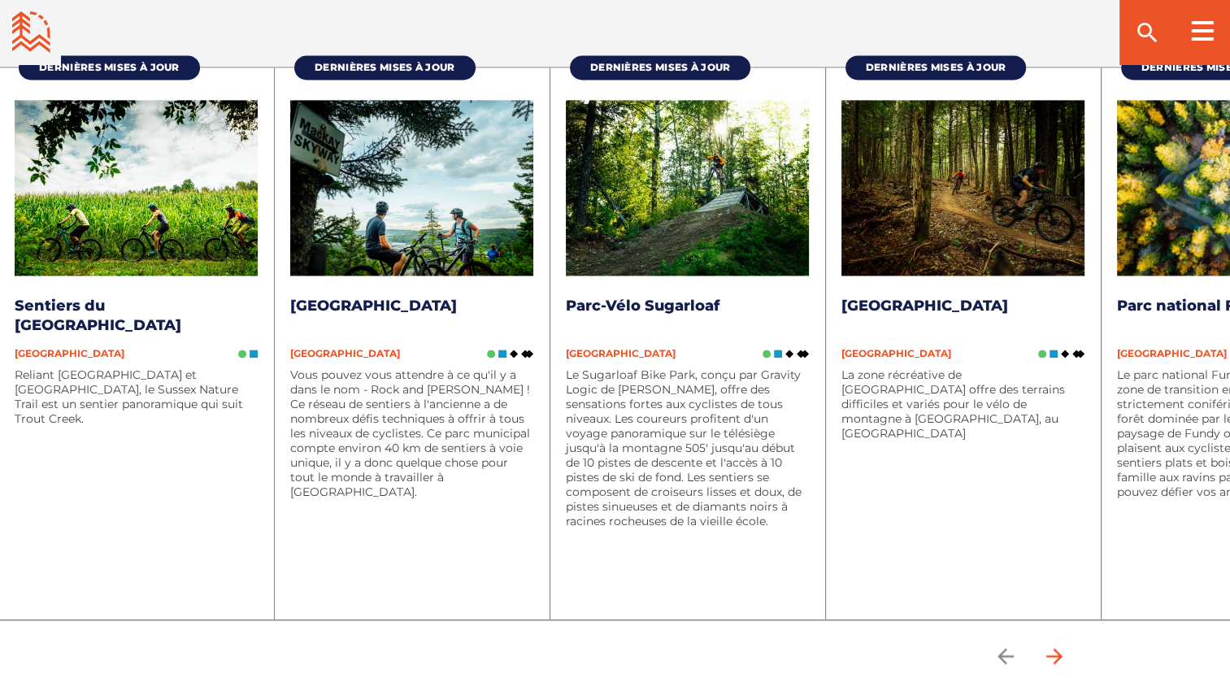
click at [1062, 658] on icon "arrow forward" at bounding box center [1054, 656] width 16 height 16
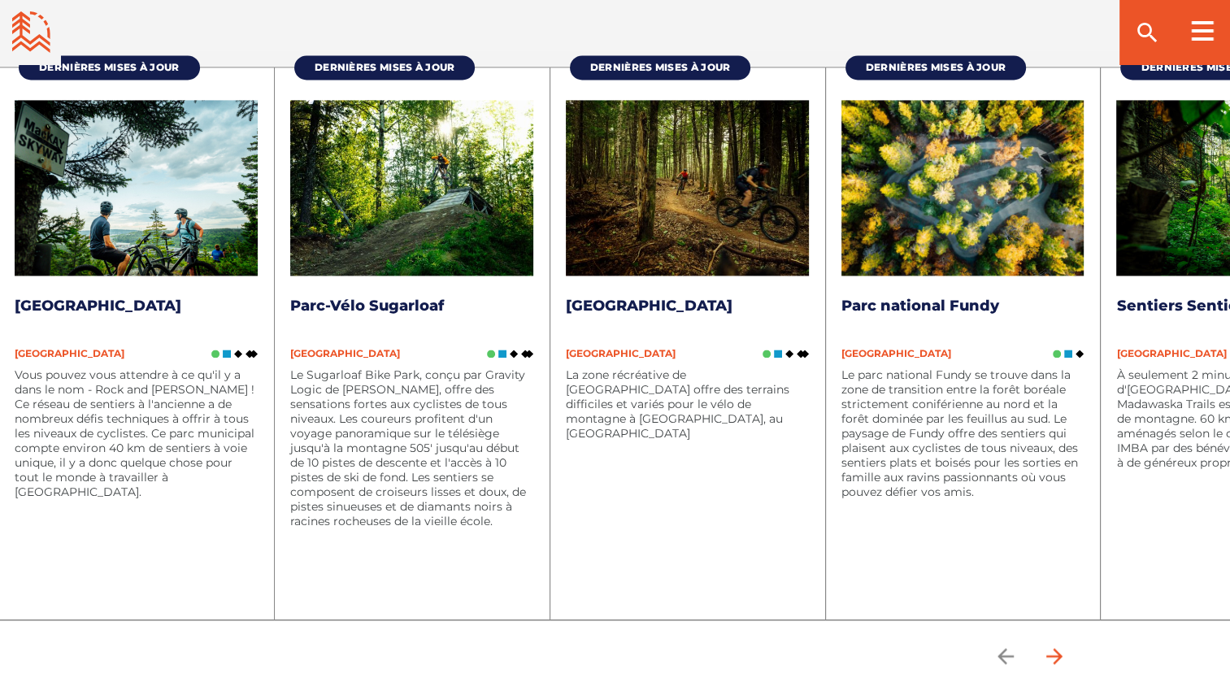
click at [1062, 658] on icon "arrow forward" at bounding box center [1054, 656] width 16 height 16
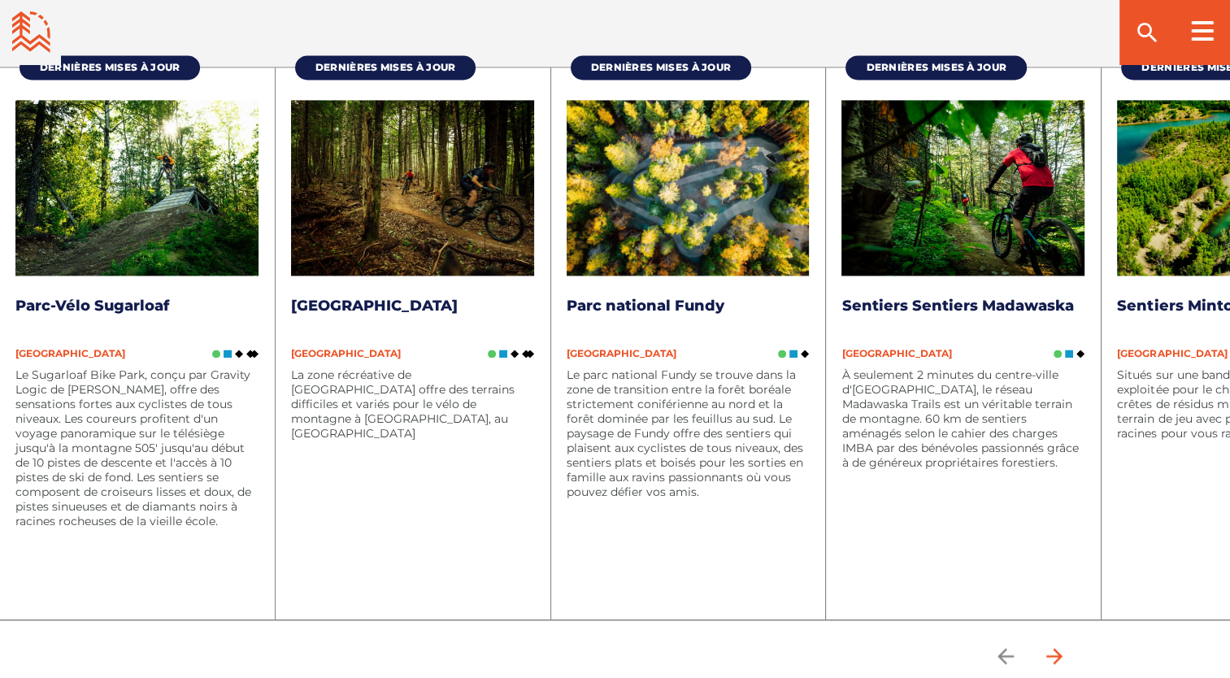
click at [1062, 658] on icon "arrow forward" at bounding box center [1054, 656] width 16 height 16
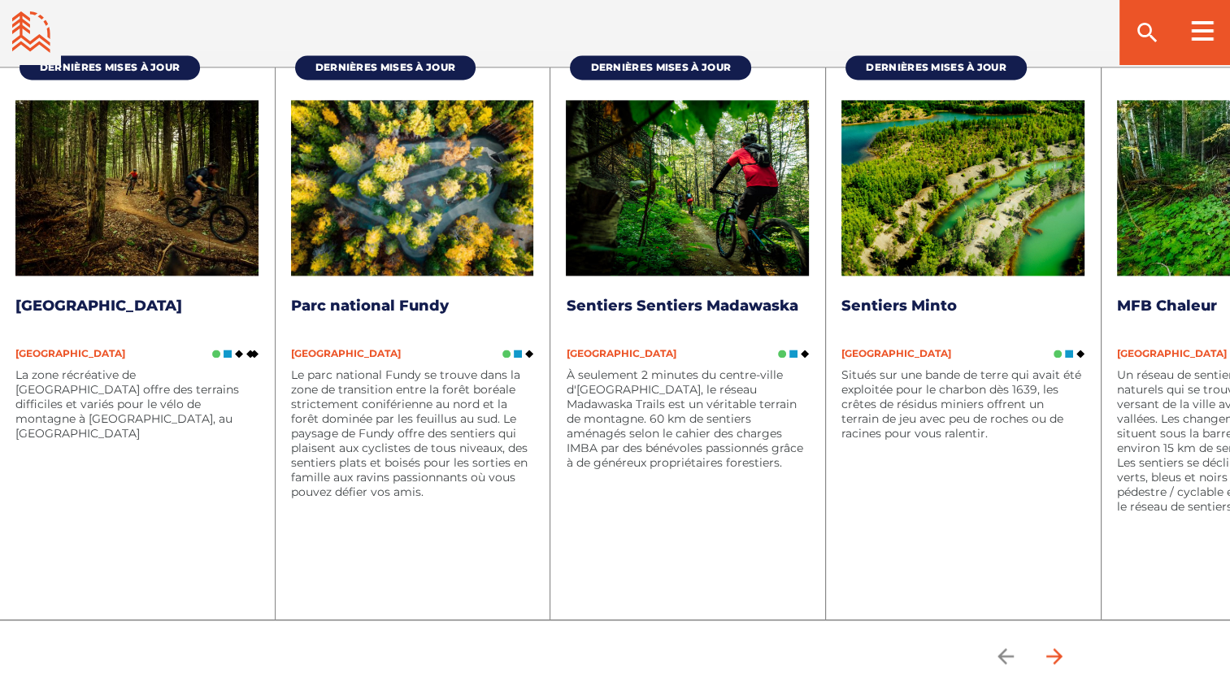
click at [1062, 658] on icon "arrow forward" at bounding box center [1054, 656] width 16 height 16
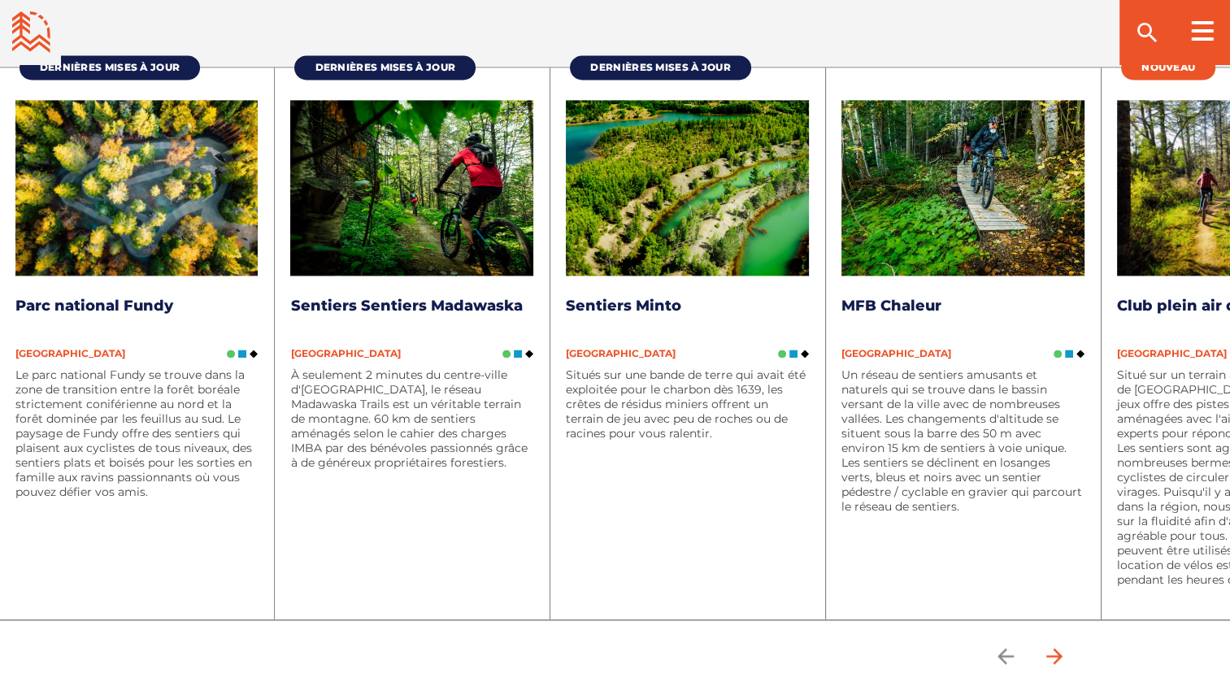
click at [1062, 658] on icon "arrow forward" at bounding box center [1054, 656] width 16 height 16
click at [1054, 655] on icon "arrow forward" at bounding box center [1054, 656] width 16 height 16
click at [1008, 655] on icon "arrow back" at bounding box center [1005, 656] width 16 height 16
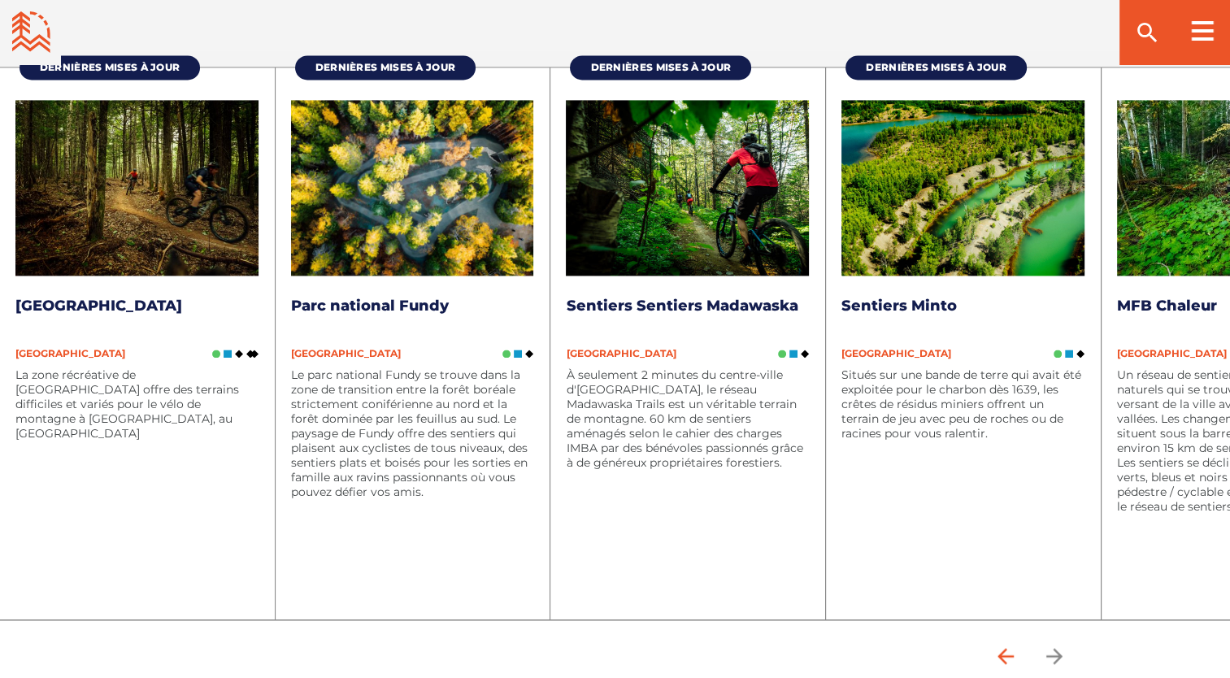
click at [1008, 655] on icon "arrow back" at bounding box center [1005, 656] width 16 height 16
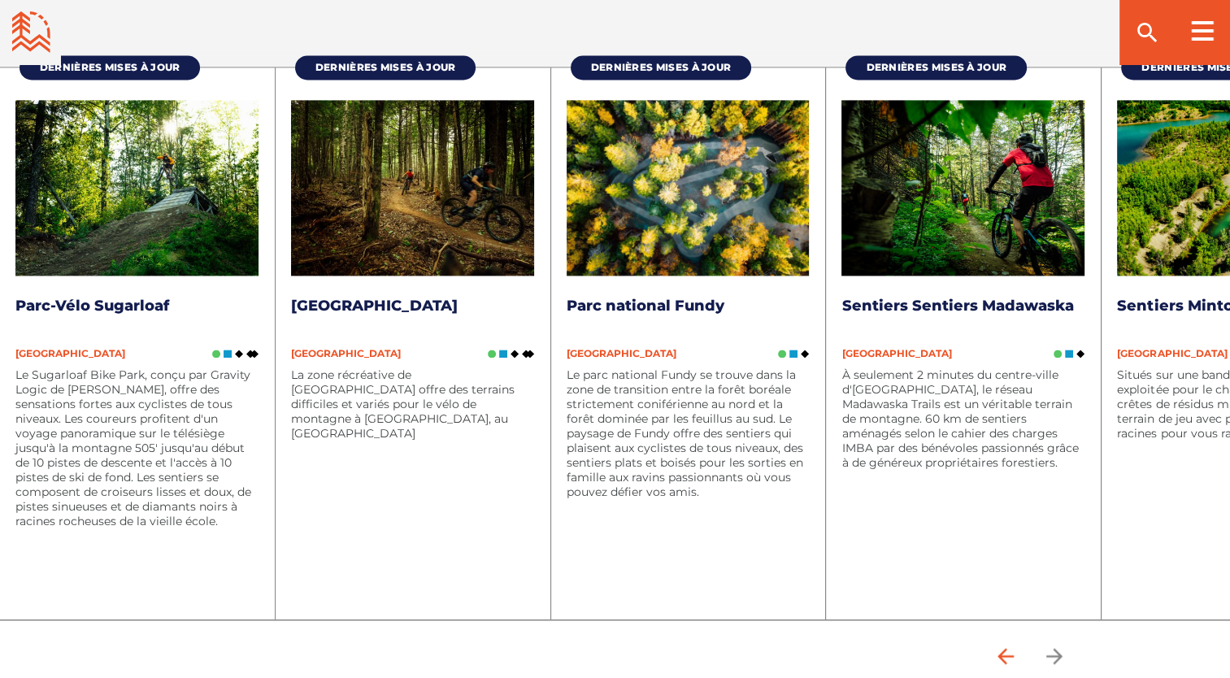
click at [1008, 655] on icon "arrow back" at bounding box center [1005, 656] width 16 height 16
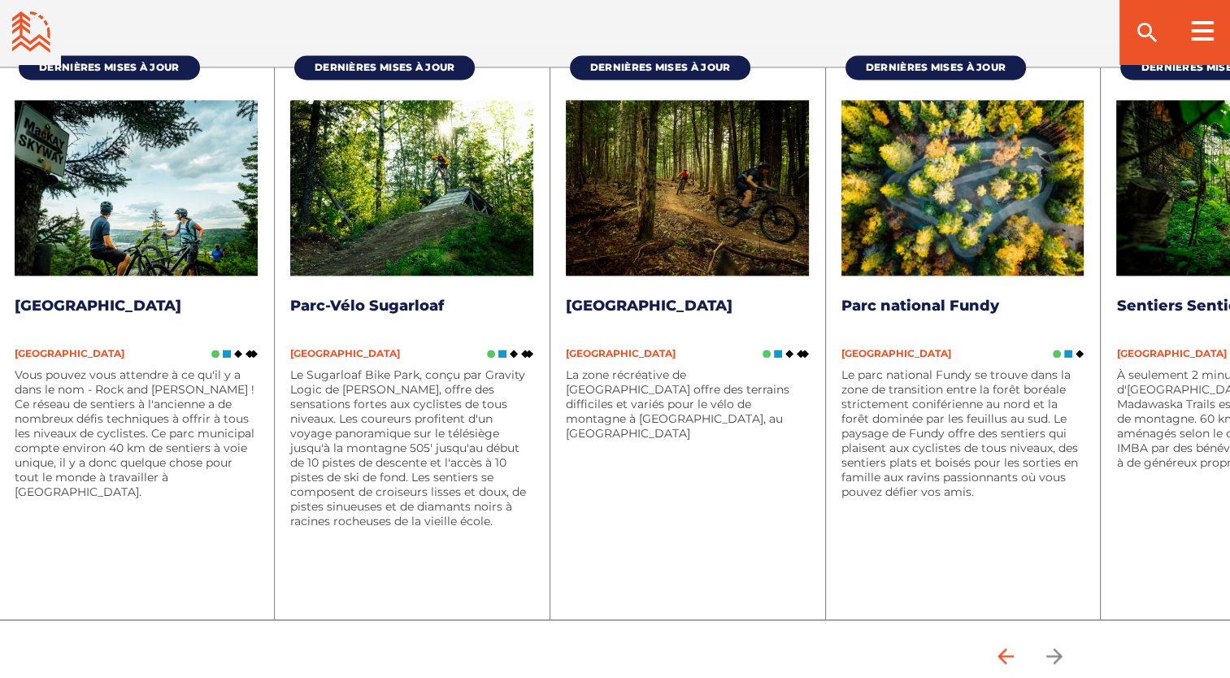
click at [1008, 655] on icon "arrow back" at bounding box center [1005, 656] width 16 height 16
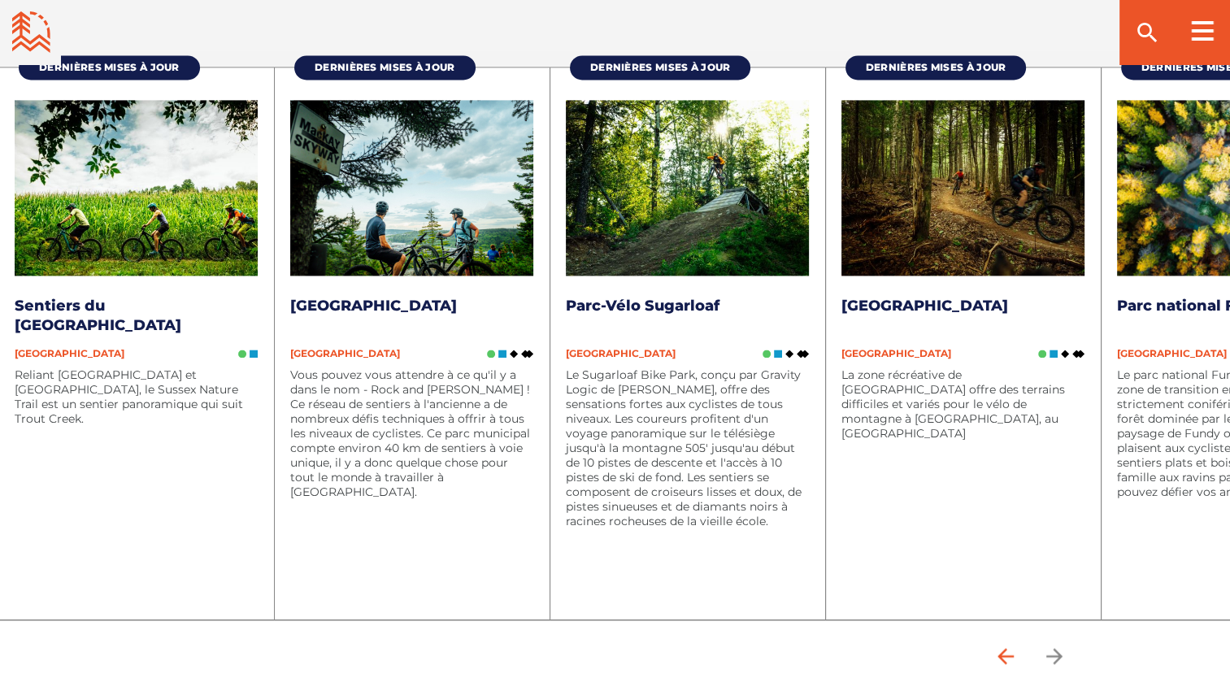
click at [1008, 655] on icon "arrow back" at bounding box center [1005, 656] width 16 height 16
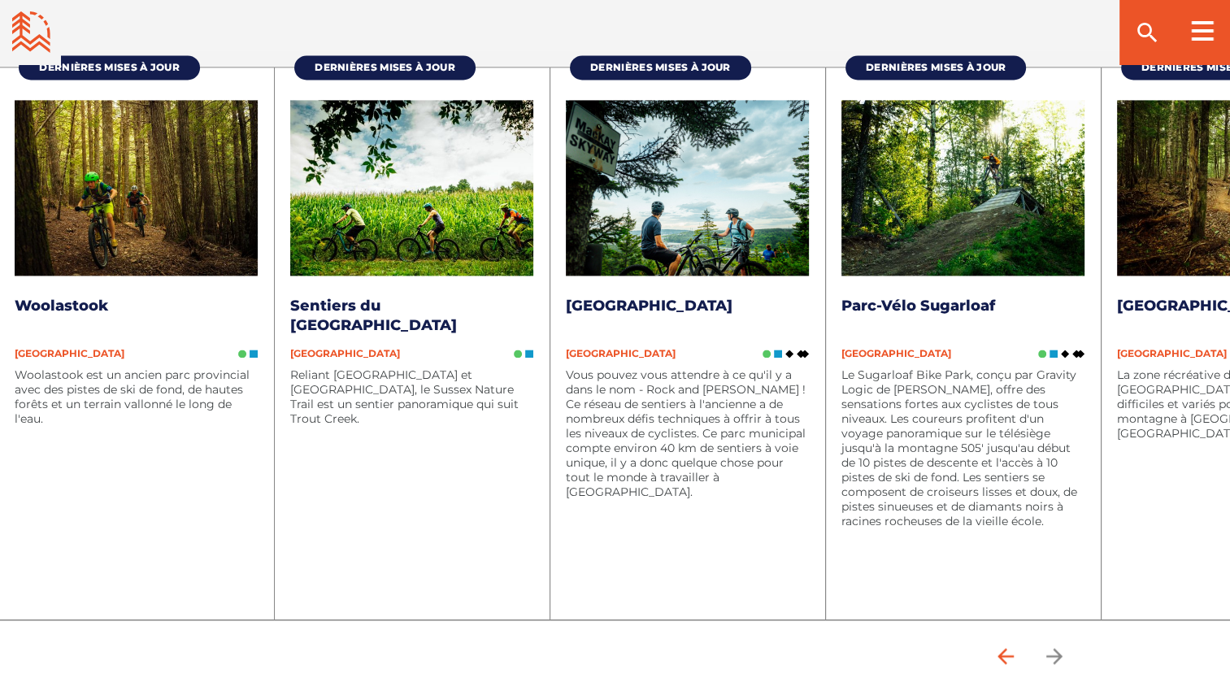
click at [1008, 655] on icon "arrow back" at bounding box center [1005, 656] width 16 height 16
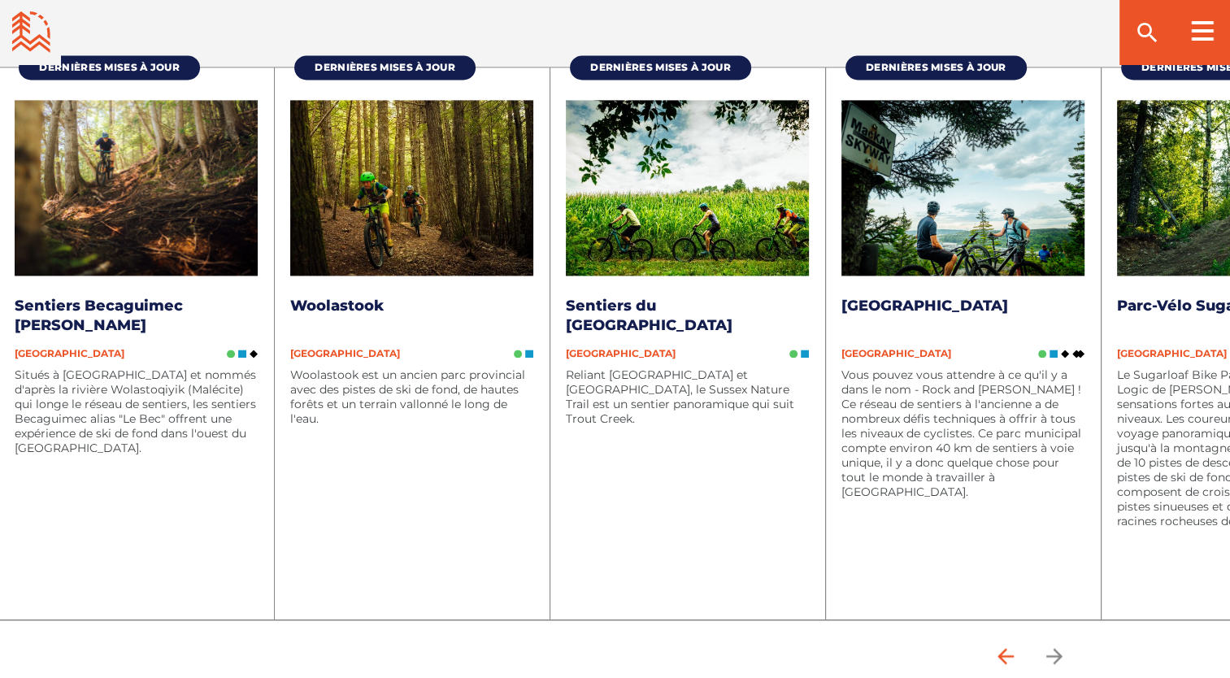
click at [1008, 655] on icon "arrow back" at bounding box center [1005, 656] width 16 height 16
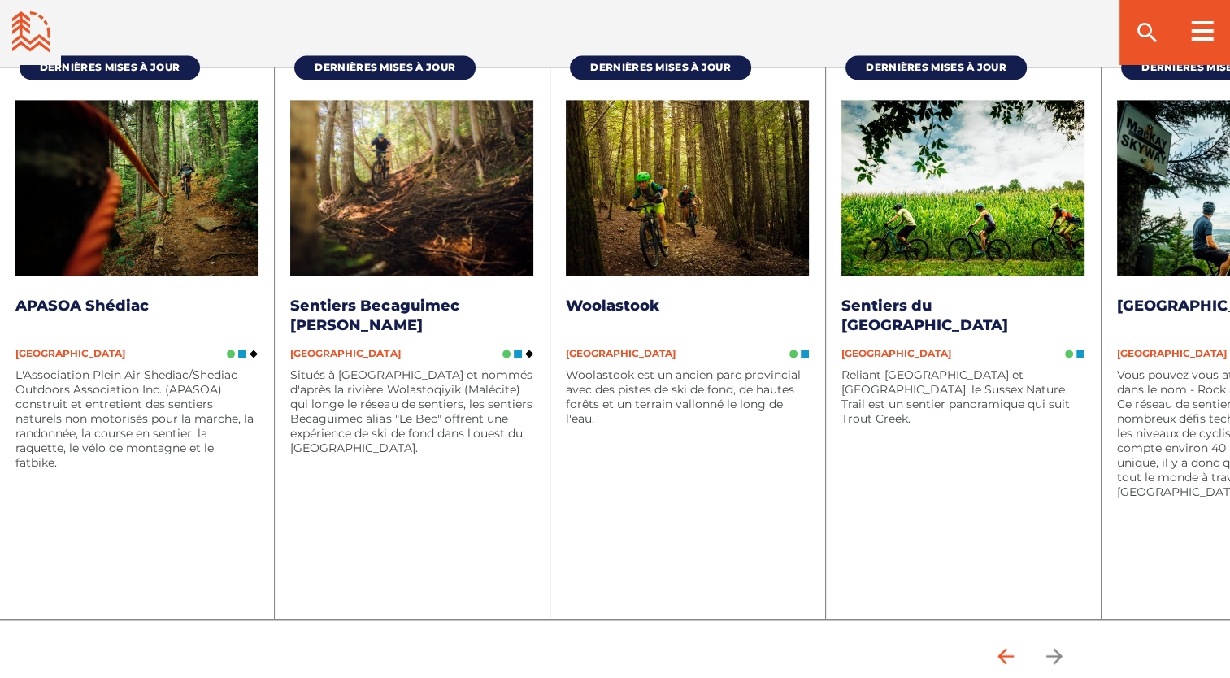
click at [1008, 655] on icon "arrow back" at bounding box center [1005, 656] width 16 height 16
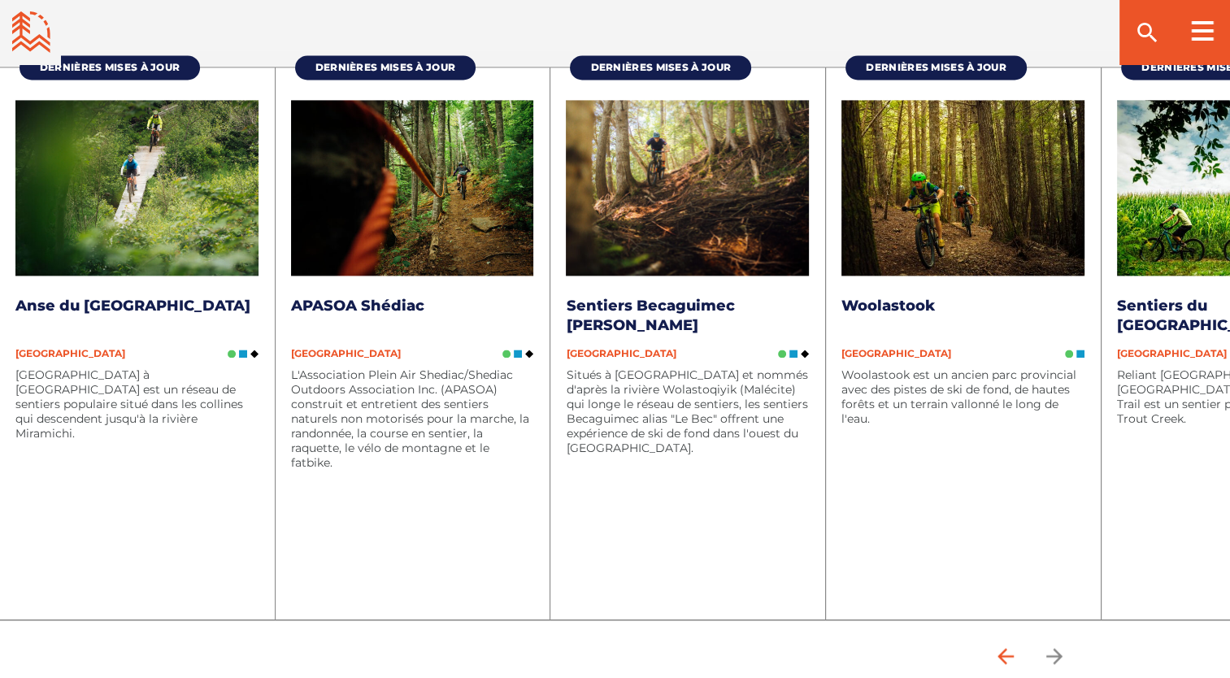
click at [1008, 655] on icon "arrow back" at bounding box center [1005, 656] width 16 height 16
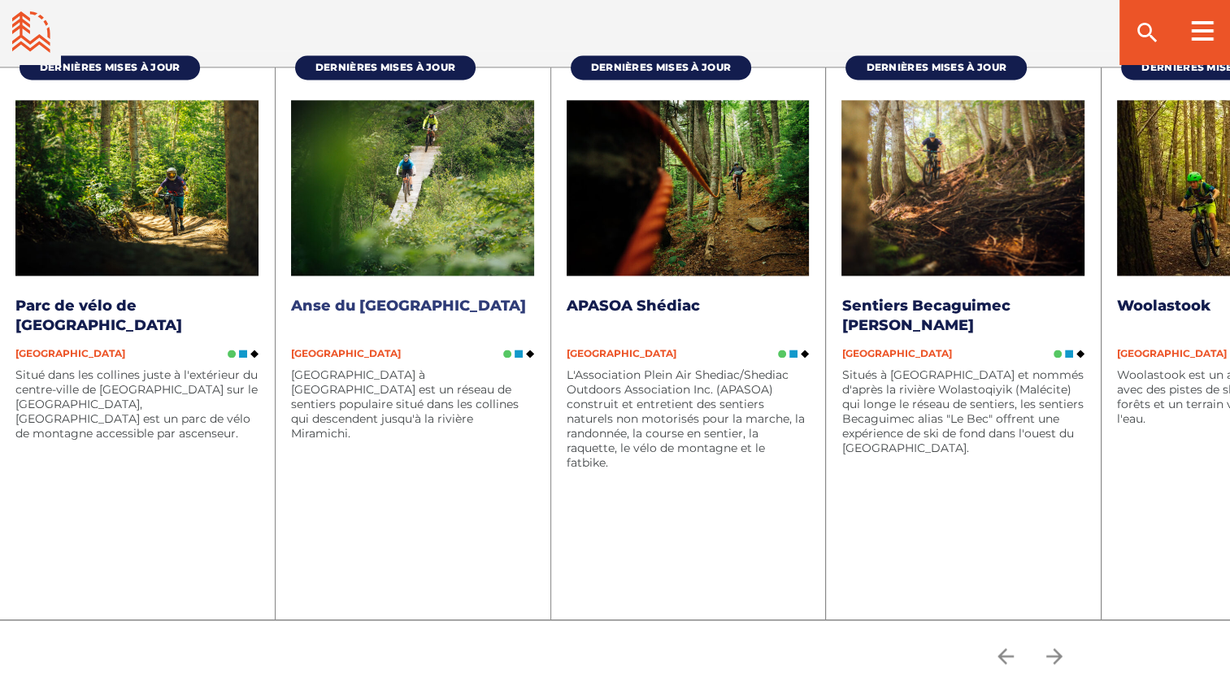
click at [377, 301] on link "Anse du [GEOGRAPHIC_DATA]" at bounding box center [408, 306] width 235 height 18
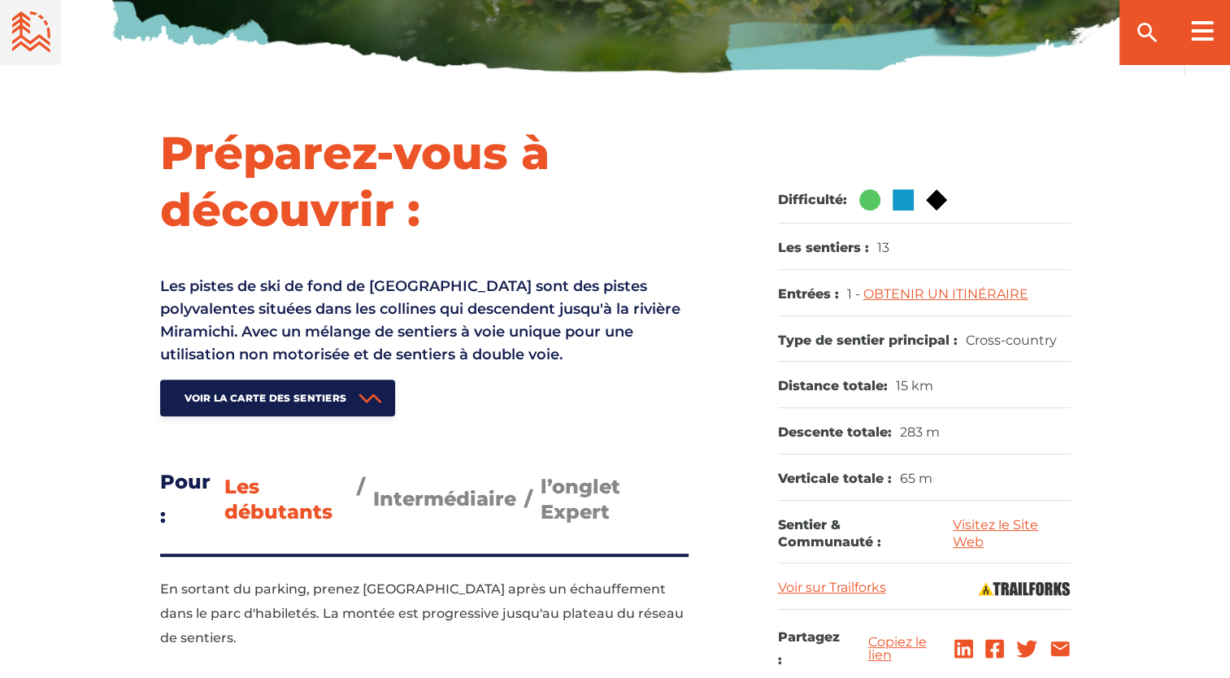
scroll to position [607, 0]
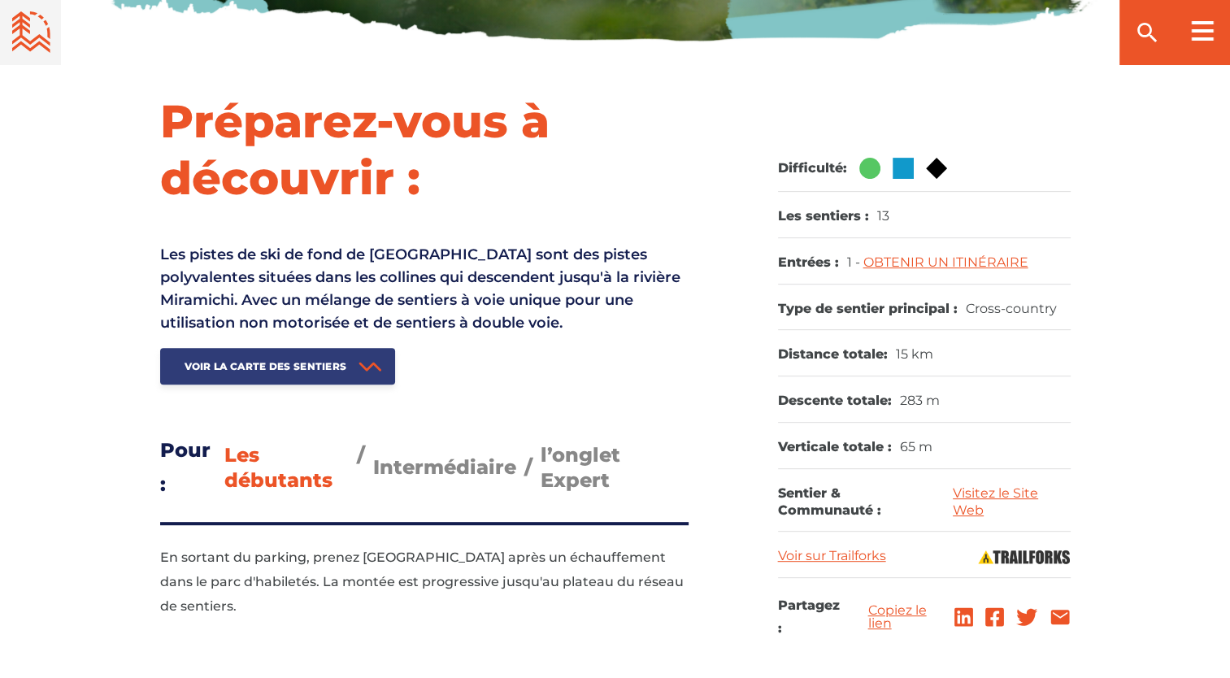
click at [281, 372] on link "Voir la carte des sentiers" at bounding box center [278, 366] width 236 height 37
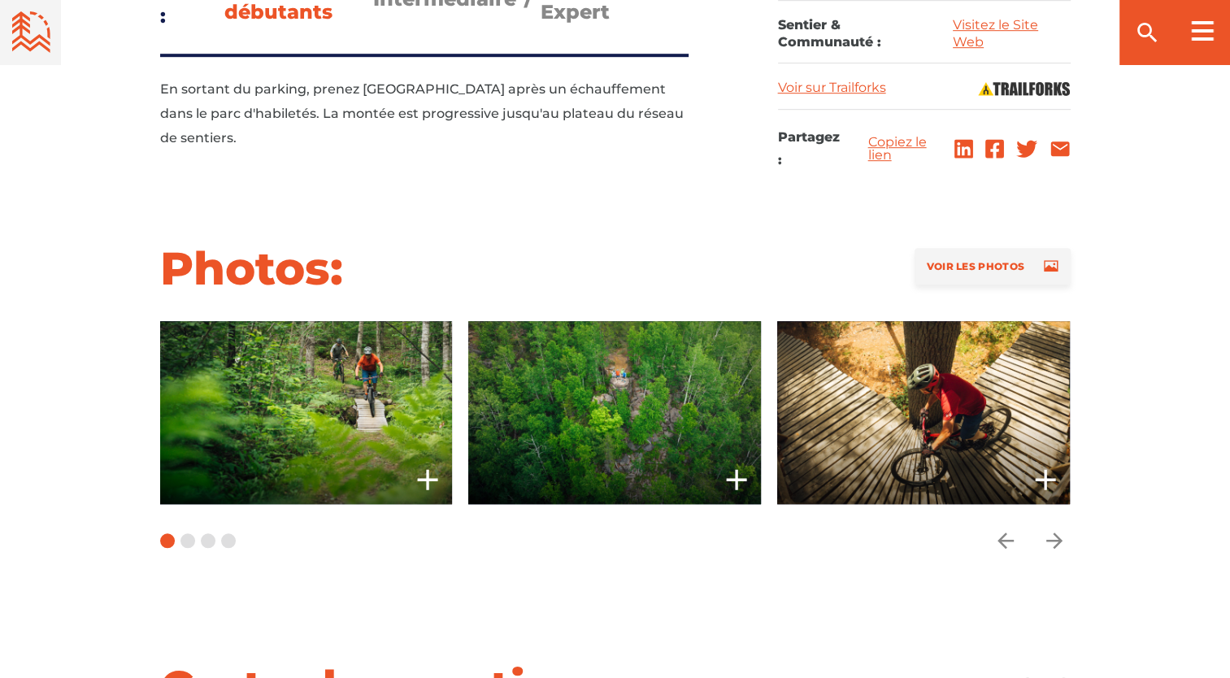
scroll to position [1061, 0]
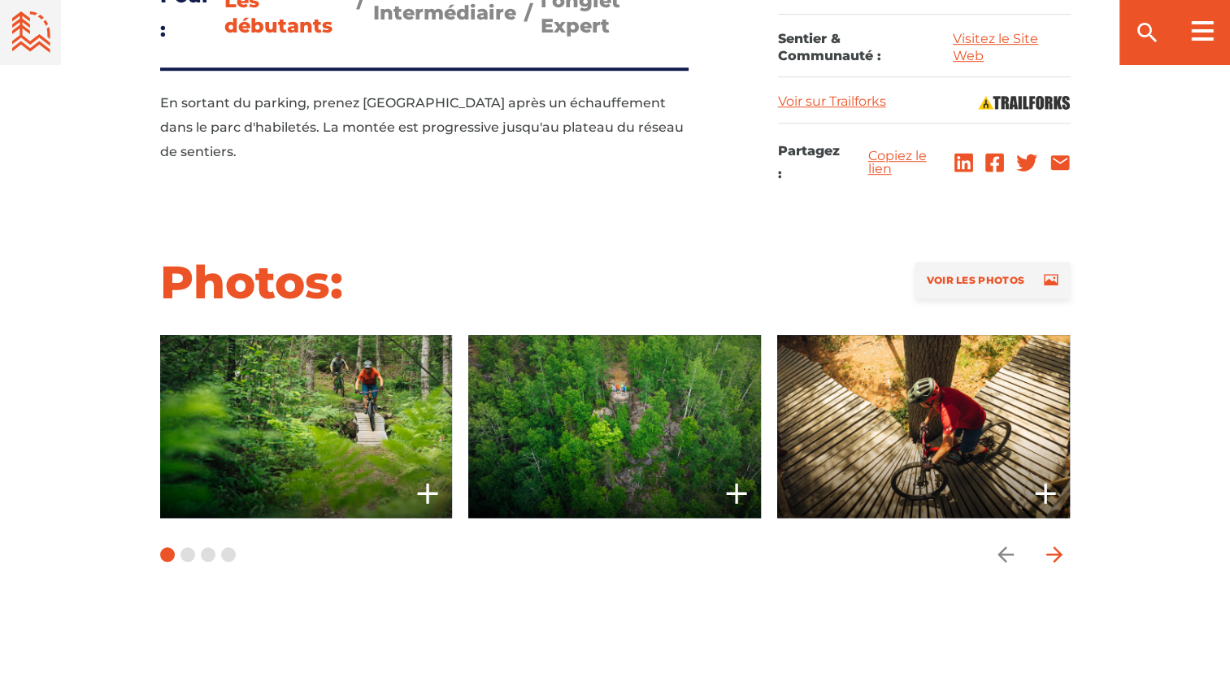
click at [1057, 551] on icon "arrow forward" at bounding box center [1054, 554] width 16 height 16
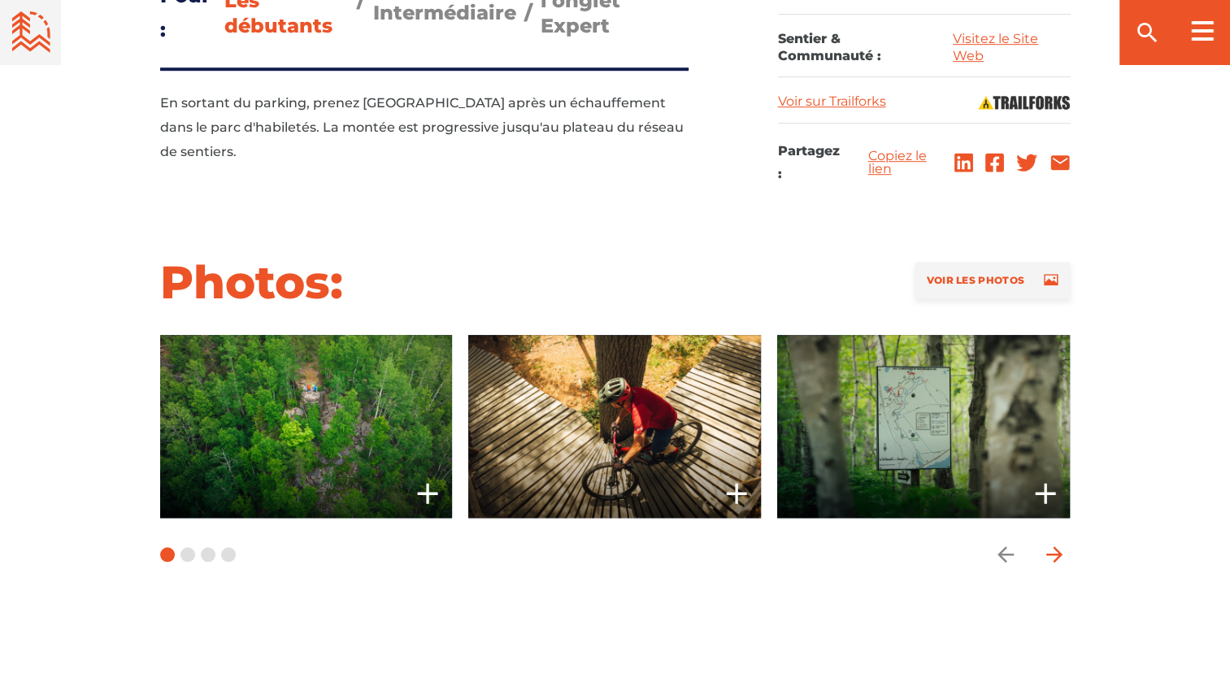
click at [1057, 551] on icon "arrow forward" at bounding box center [1054, 554] width 16 height 16
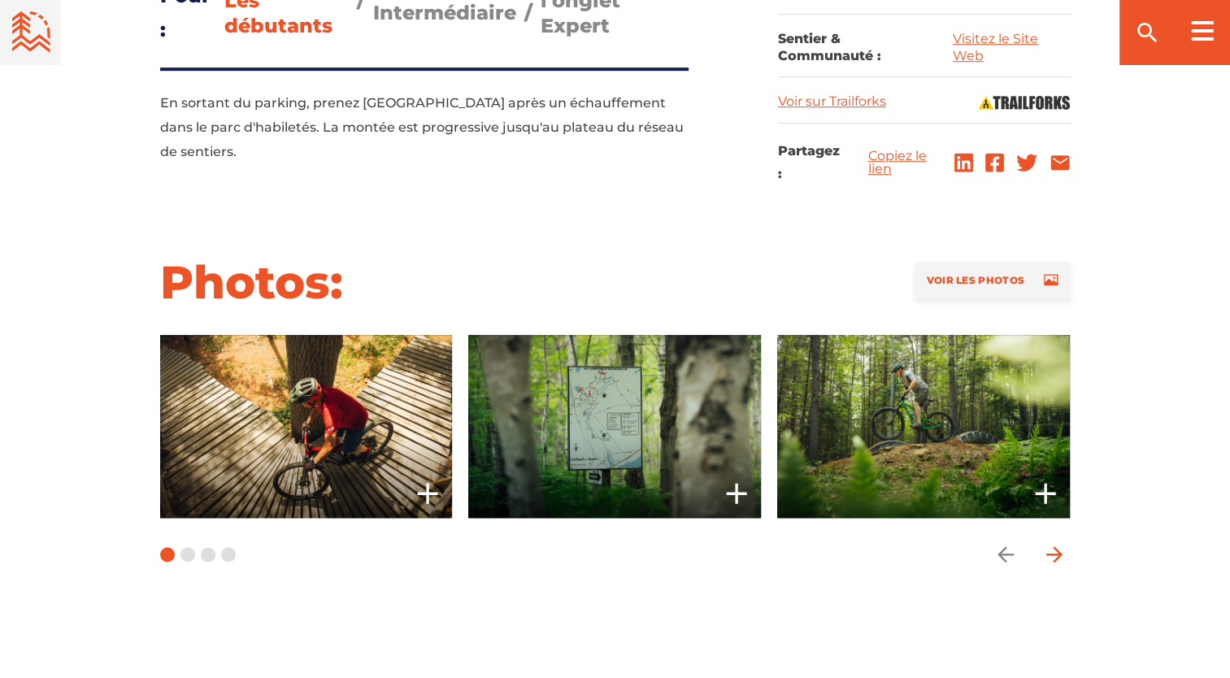
click at [1056, 553] on icon "arrow forward" at bounding box center [1054, 554] width 16 height 16
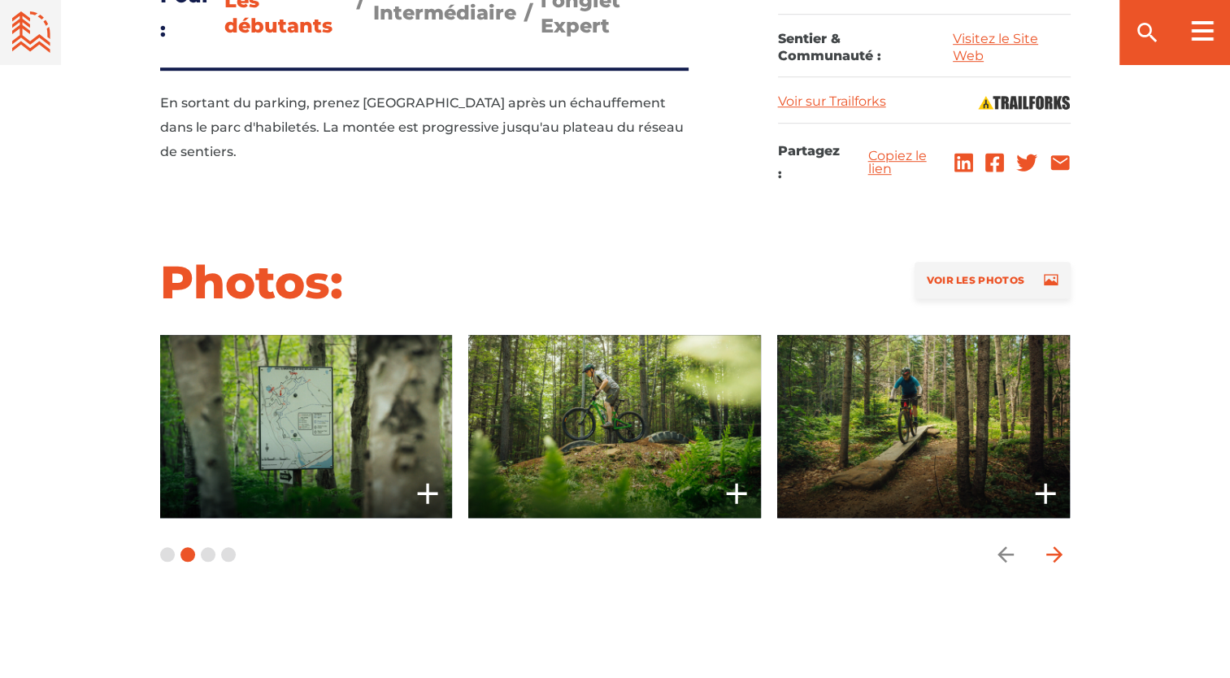
click at [1056, 553] on icon "arrow forward" at bounding box center [1054, 554] width 16 height 16
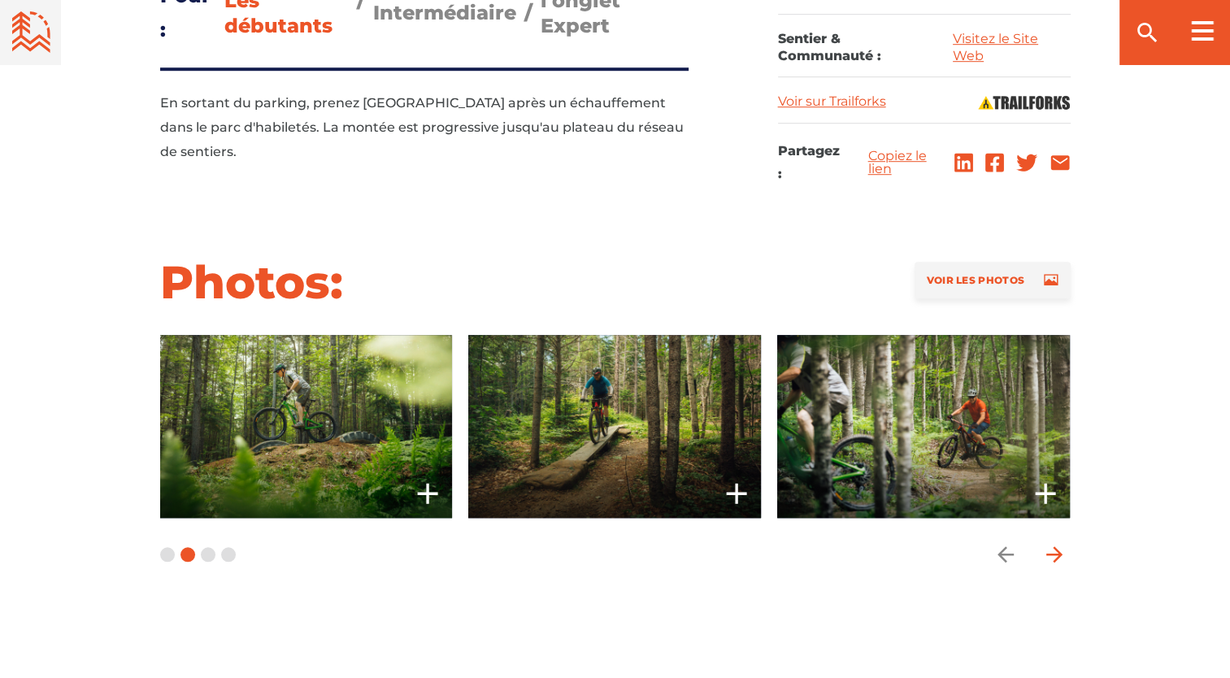
click at [1056, 553] on icon "arrow forward" at bounding box center [1054, 554] width 16 height 16
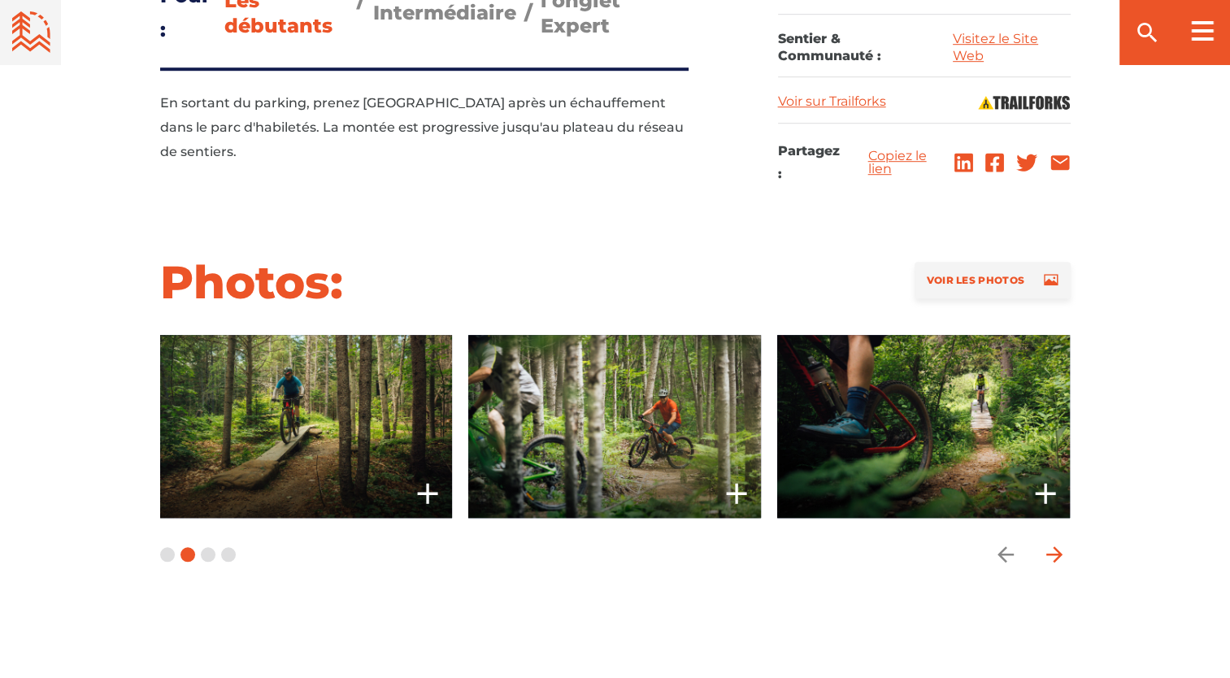
click at [1056, 553] on icon "arrow forward" at bounding box center [1054, 554] width 16 height 16
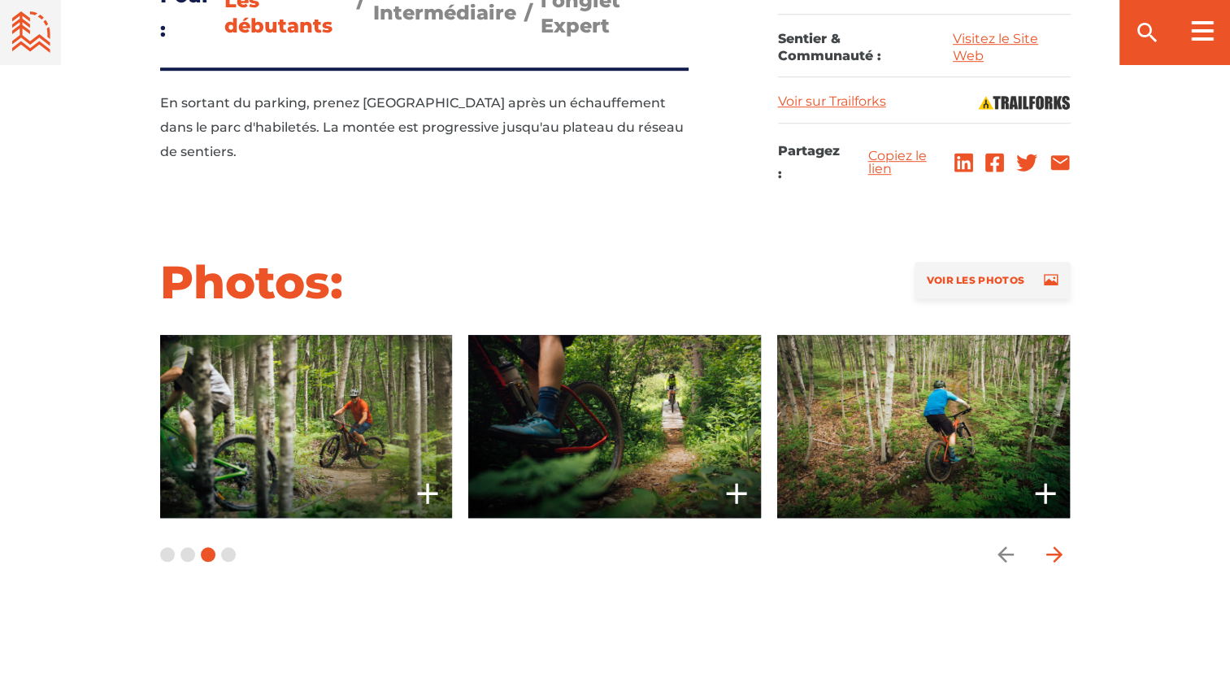
click at [1056, 553] on icon "arrow forward" at bounding box center [1054, 554] width 16 height 16
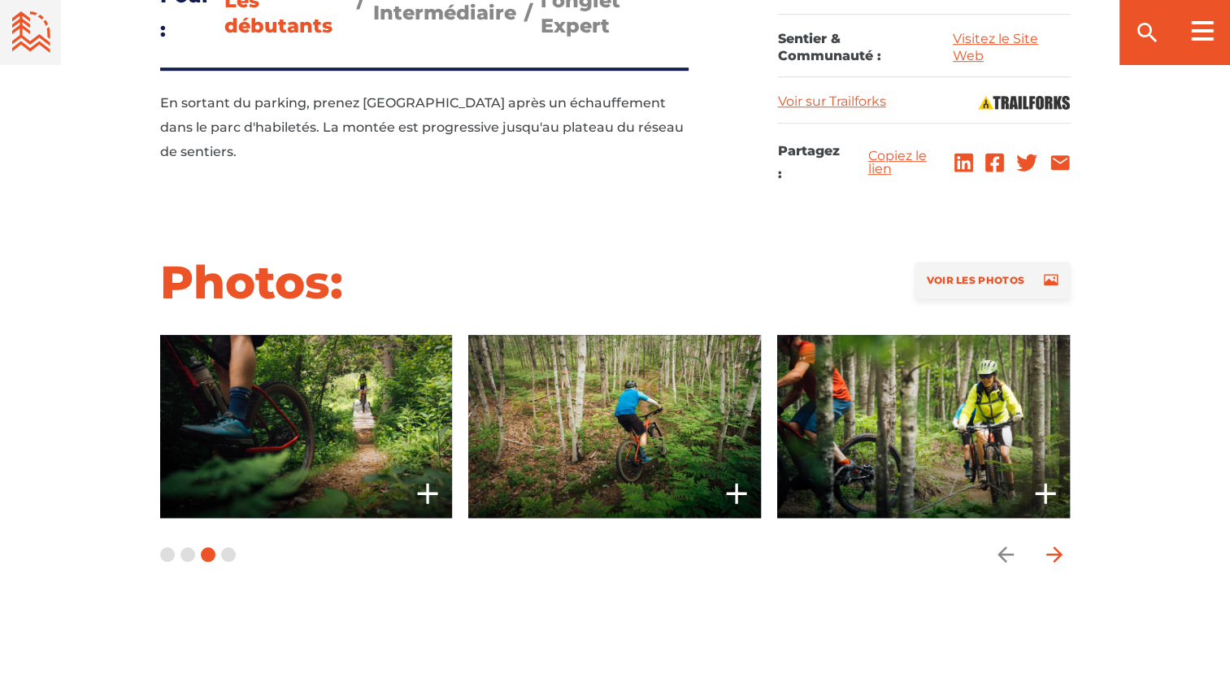
click at [1056, 553] on icon "arrow forward" at bounding box center [1054, 554] width 16 height 16
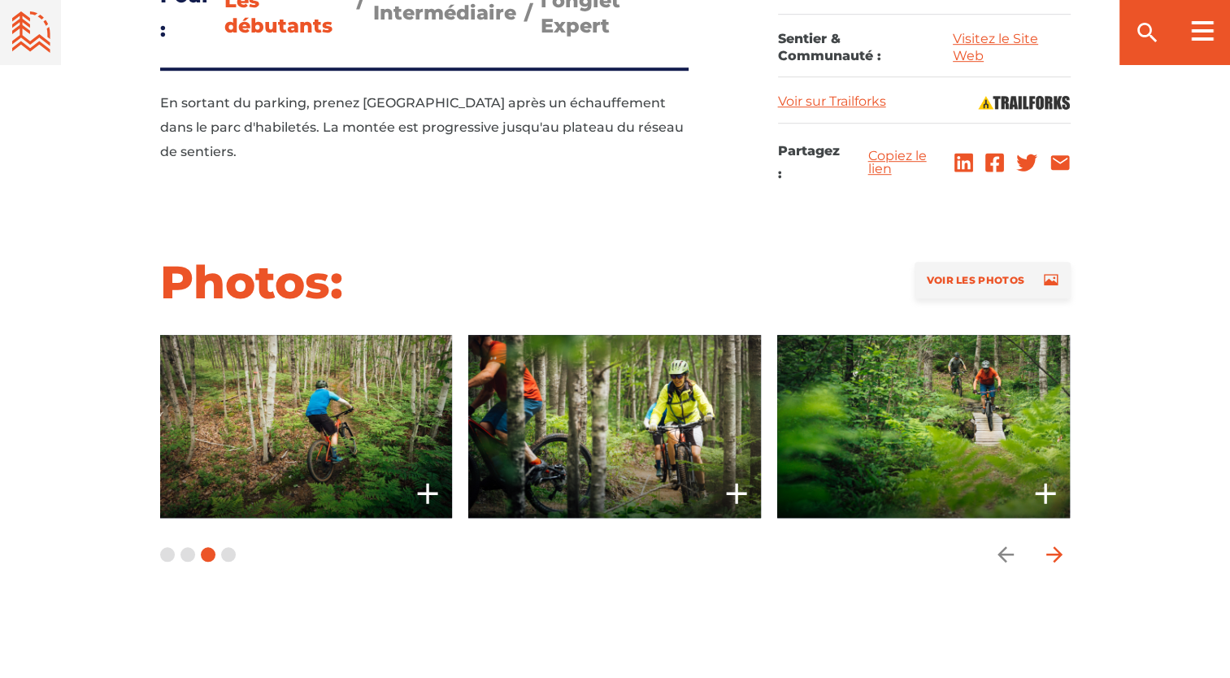
click at [1056, 553] on icon "arrow forward" at bounding box center [1054, 554] width 16 height 16
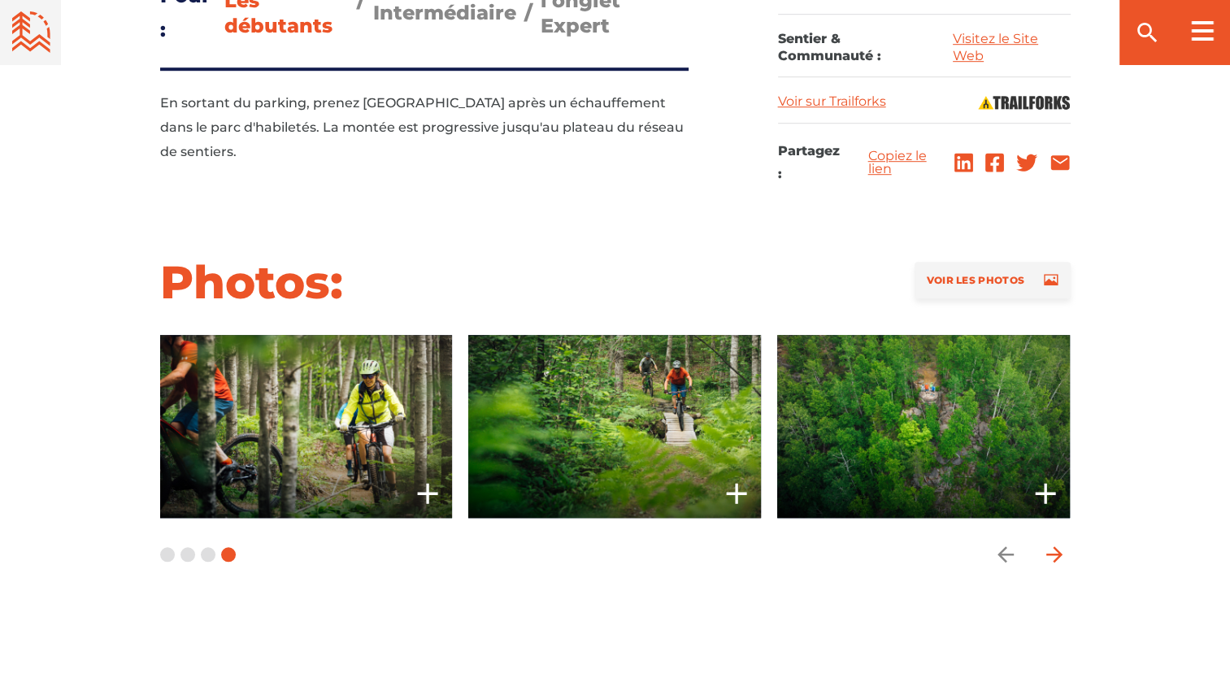
click at [1056, 553] on icon "arrow forward" at bounding box center [1054, 554] width 16 height 16
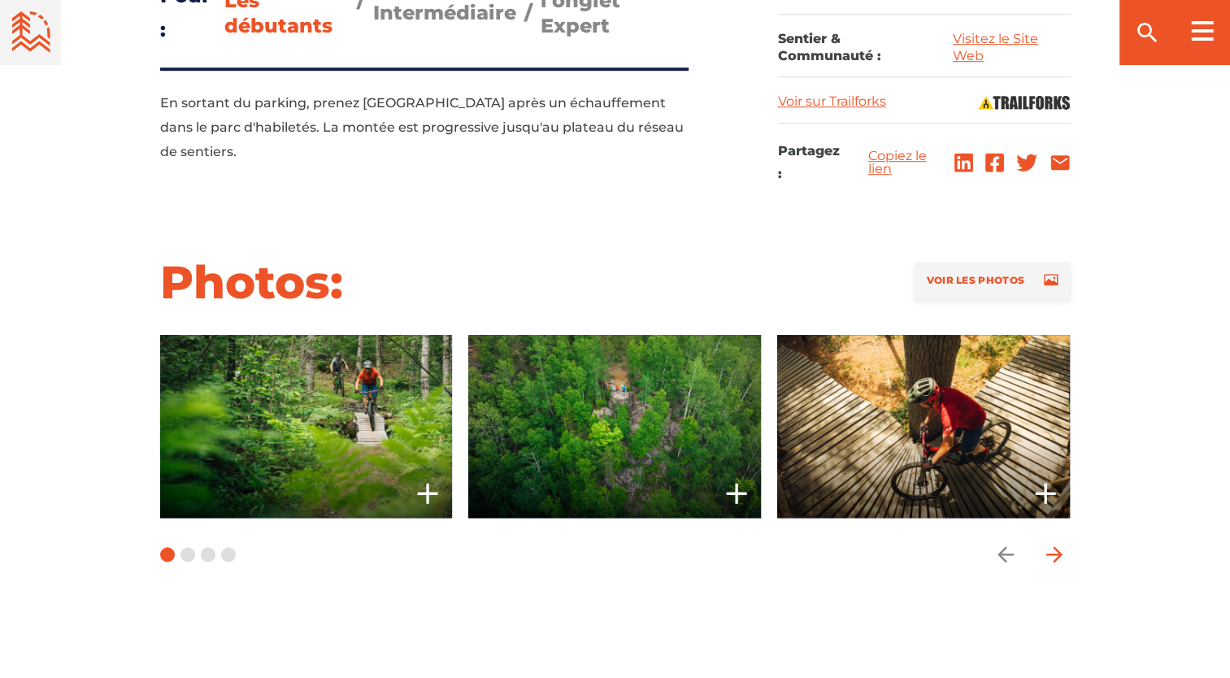
click at [1056, 553] on icon "arrow forward" at bounding box center [1054, 554] width 16 height 16
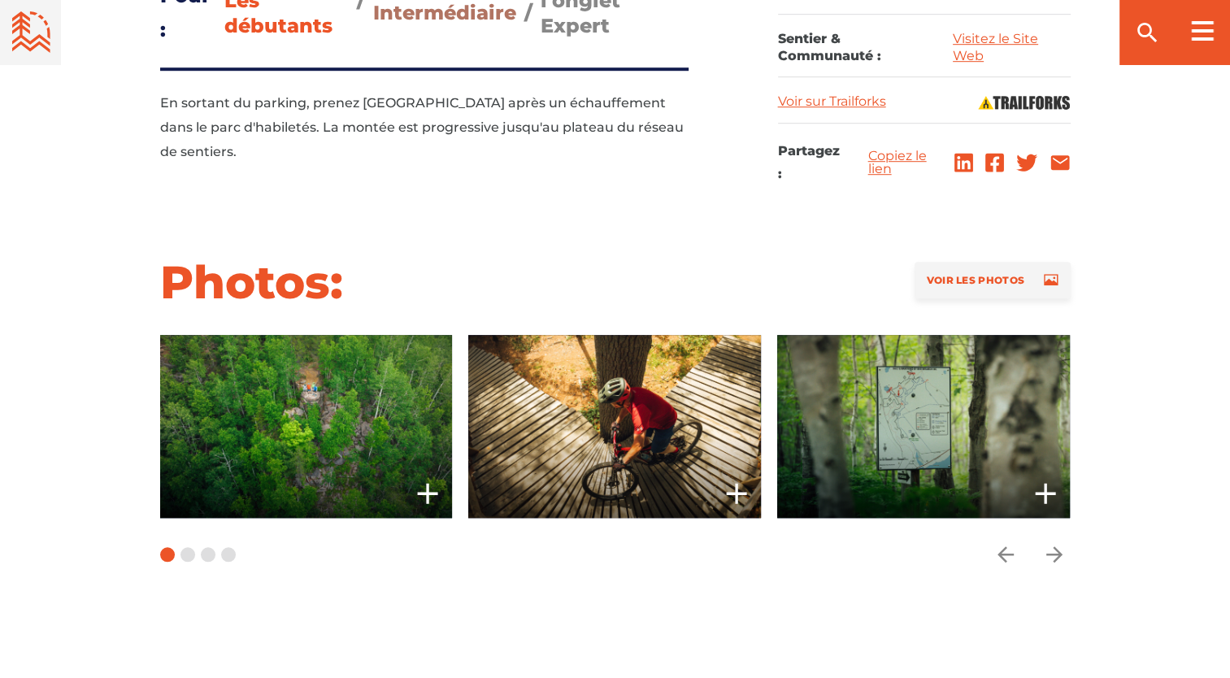
click at [436, 21] on span "Intermédiaire" at bounding box center [444, 13] width 143 height 24
click at [373, 0] on input "Intermédiaire" at bounding box center [373, 0] width 0 height 0
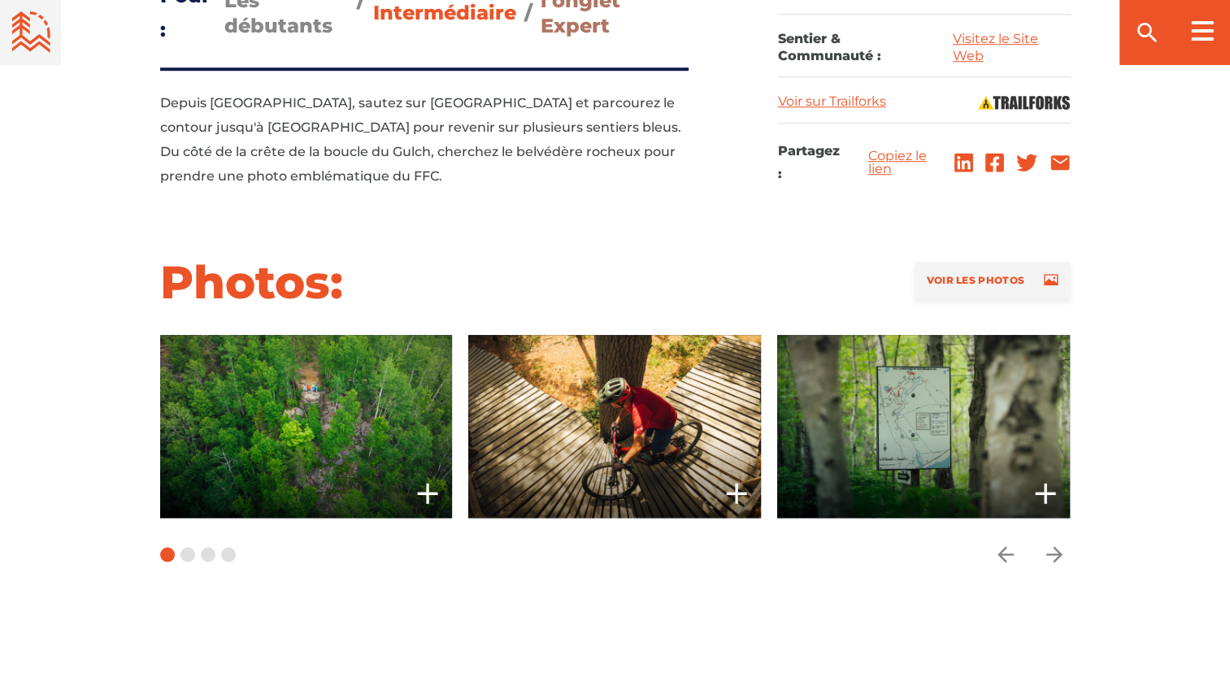
click at [565, 30] on span "l’onglet Expert" at bounding box center [581, 13] width 80 height 49
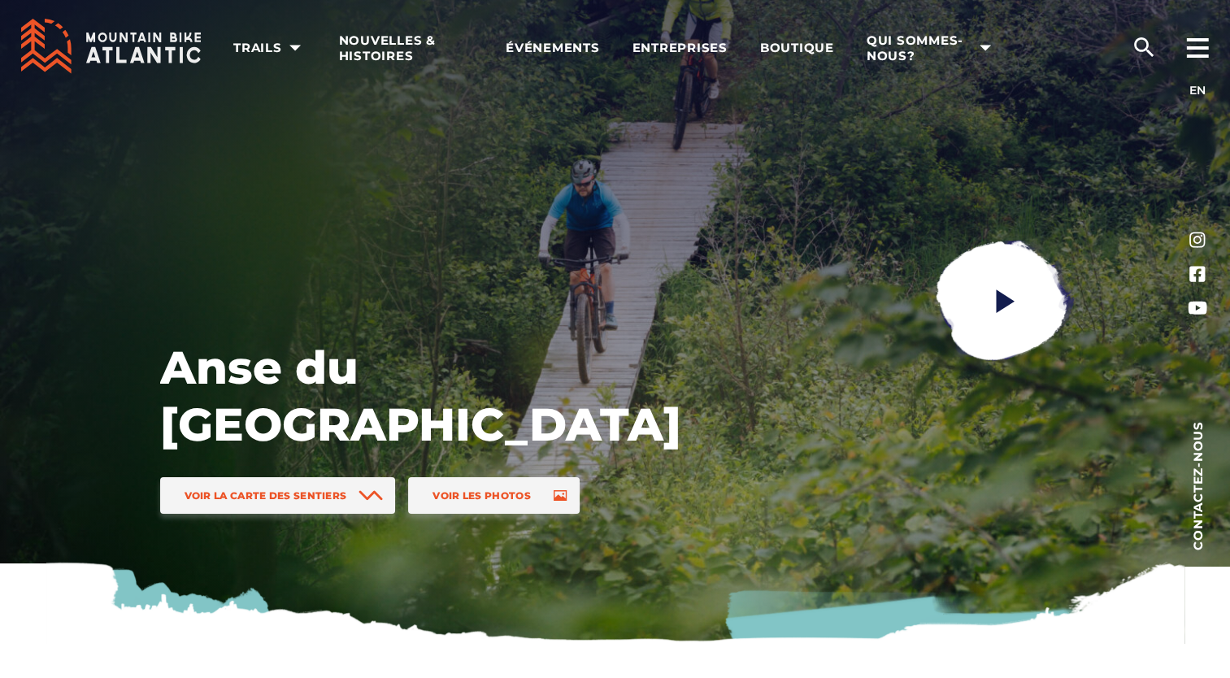
scroll to position [0, 0]
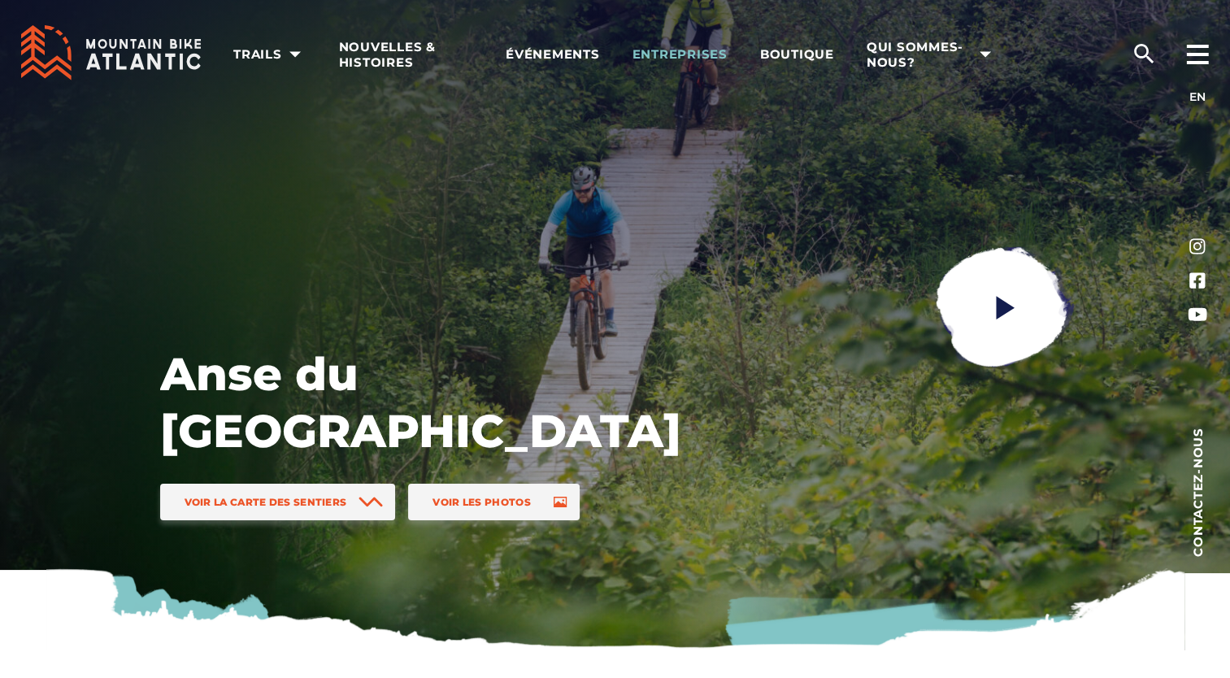
click at [670, 50] on span "Entreprises" at bounding box center [679, 54] width 95 height 16
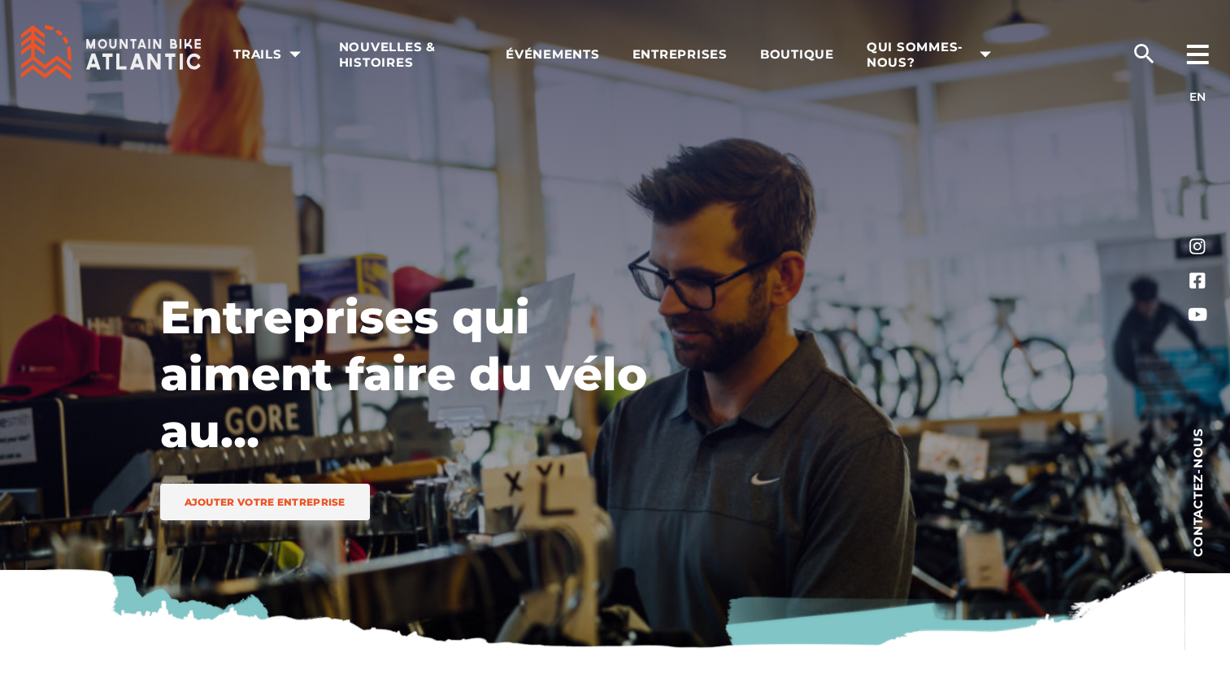
click at [1146, 594] on div "Entreprises qui aiment faire du vélo au Canada atlantique Ajouter votre entrepr…" at bounding box center [615, 325] width 1138 height 651
drag, startPoint x: 1146, startPoint y: 594, endPoint x: 1237, endPoint y: 637, distance: 100.4
click at [1230, 637] on html "Rechercher: EN FR Trails Nouveau-Brunswick Terre-Neuve-et-Labrador Nouvelle-Éco…" at bounding box center [615, 339] width 1230 height 678
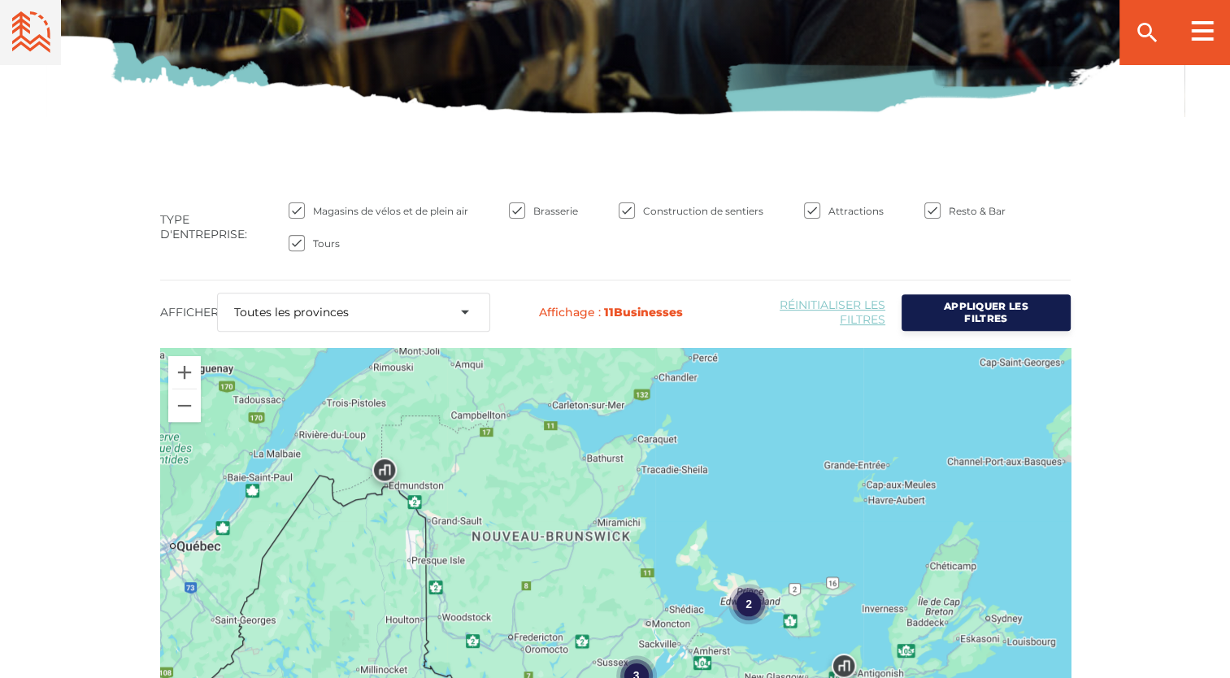
scroll to position [531, 0]
